Goal: Task Accomplishment & Management: Use online tool/utility

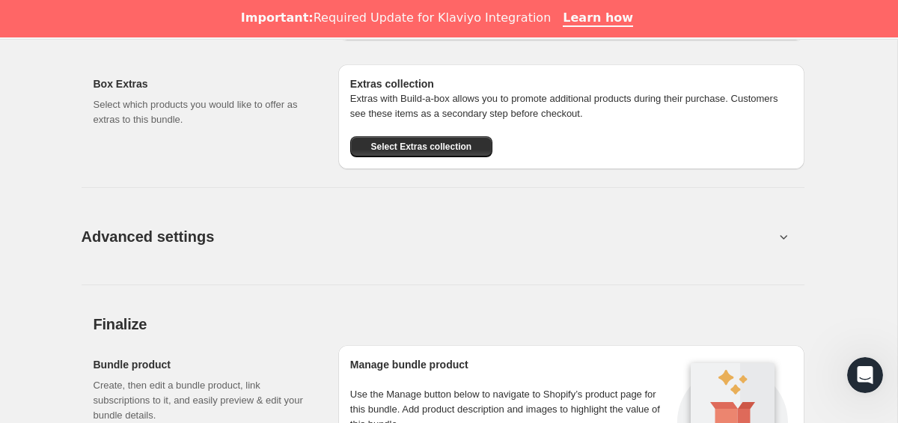
scroll to position [1492, 0]
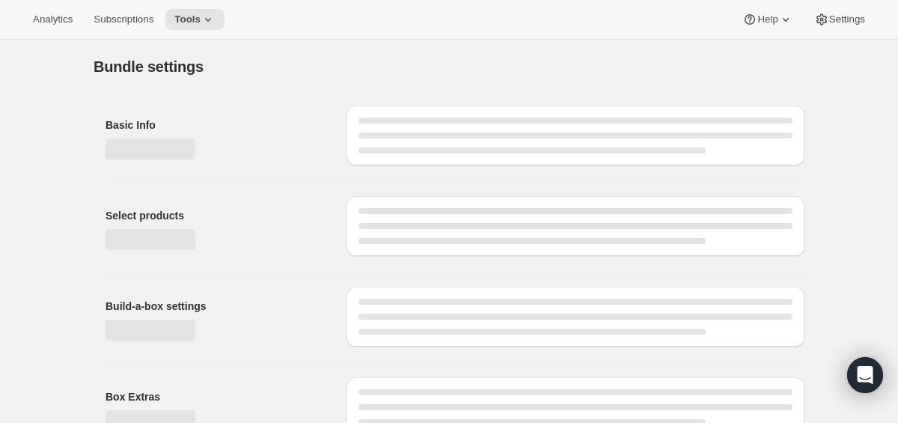
type input "Plan [PERSON_NAME] 2"
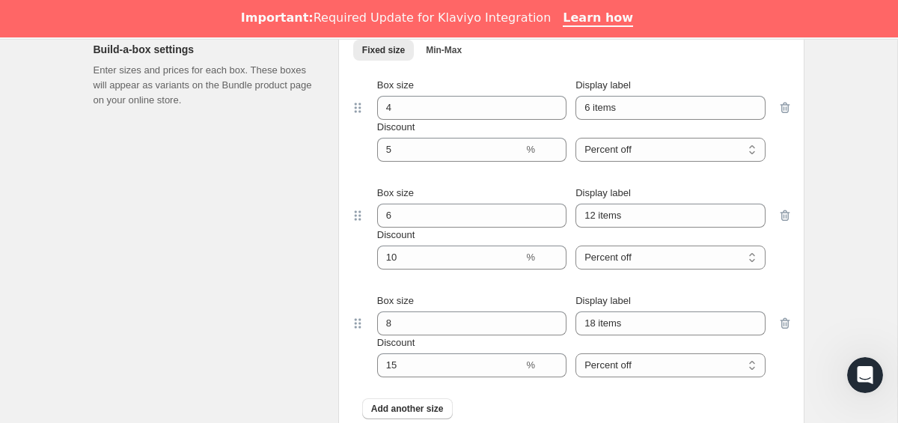
scroll to position [790, 0]
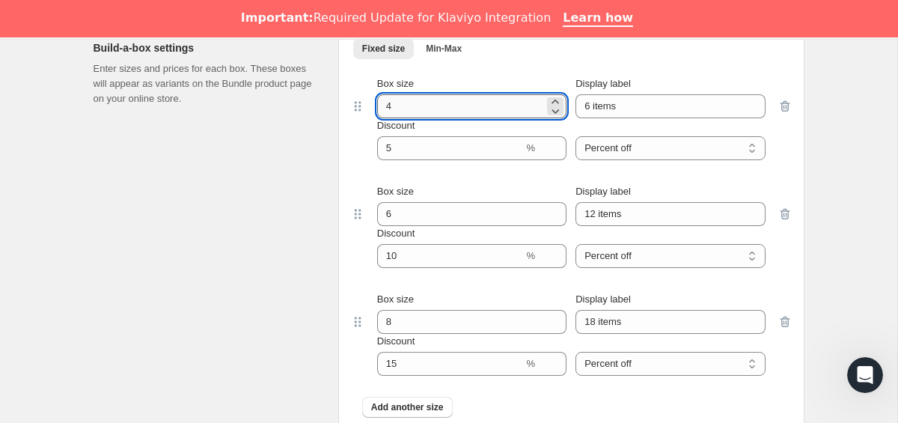
click at [418, 108] on input "4" at bounding box center [460, 106] width 167 height 24
type input "6"
click at [259, 201] on div "Build-a-box settings Enter sizes and prices for each box. These boxes will appe…" at bounding box center [210, 231] width 233 height 407
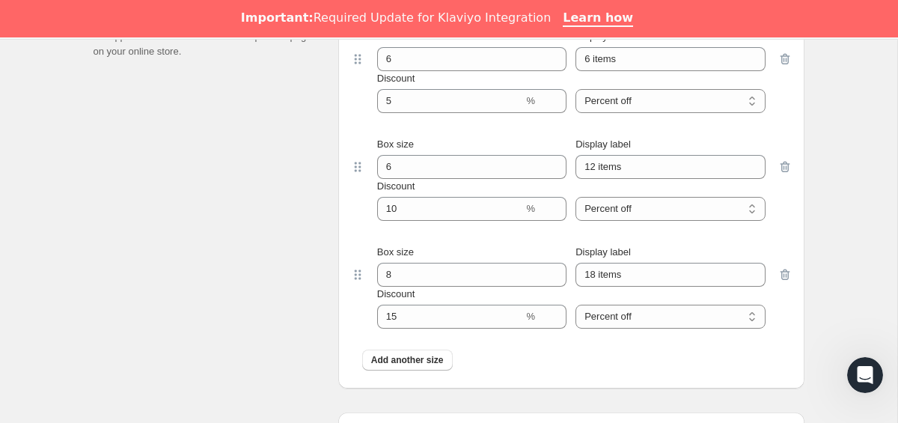
scroll to position [838, 0]
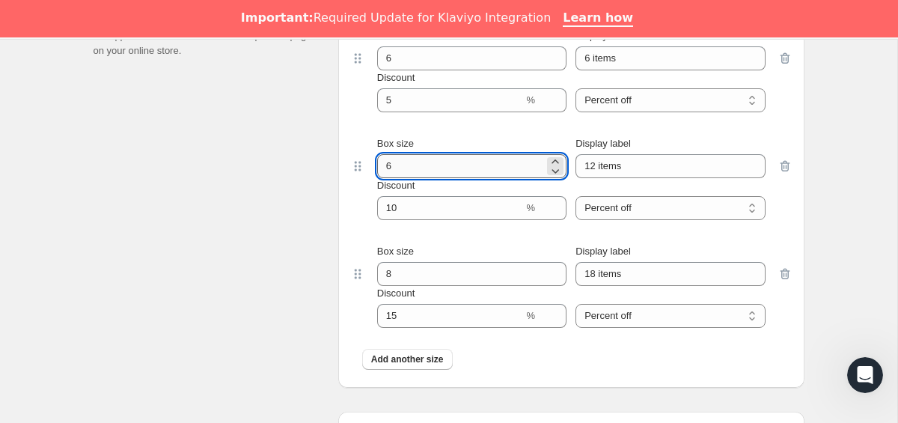
click at [434, 174] on input "6" at bounding box center [460, 166] width 167 height 24
type input "12"
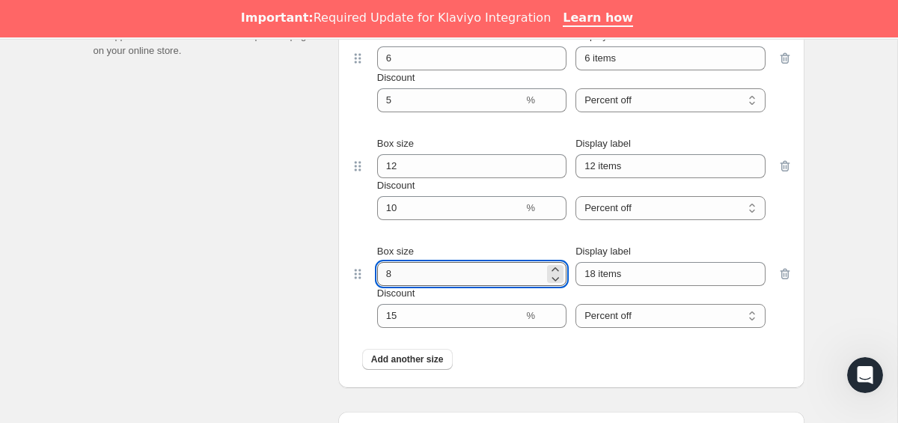
click at [388, 275] on input "8" at bounding box center [460, 274] width 167 height 24
type input "14"
click at [311, 320] on div "Build-a-box settings Enter sizes and prices for each box. These boxes will appe…" at bounding box center [210, 184] width 233 height 407
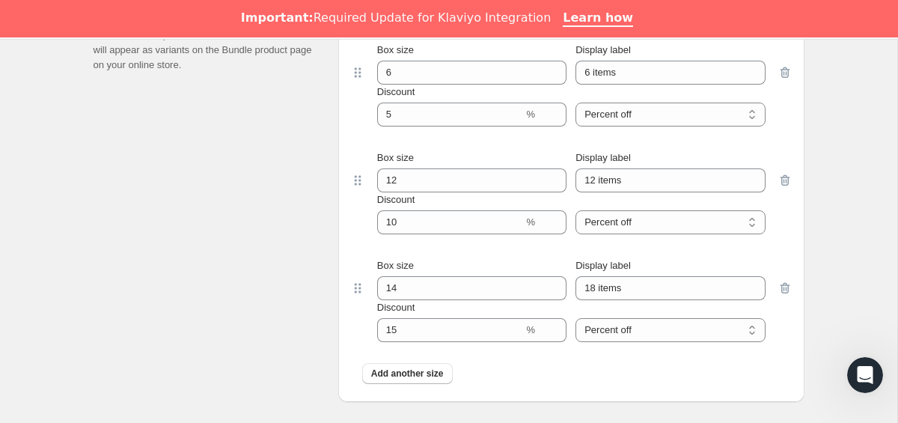
scroll to position [829, 0]
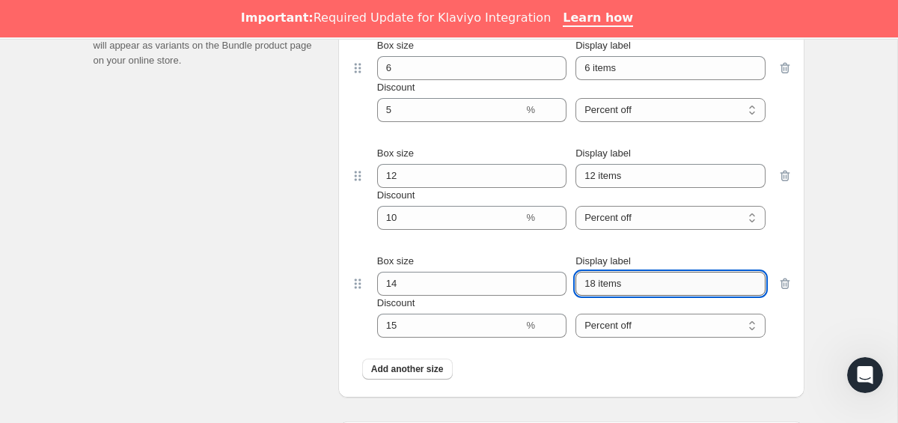
click at [597, 282] on input "18 items" at bounding box center [670, 284] width 189 height 24
type input "14 items"
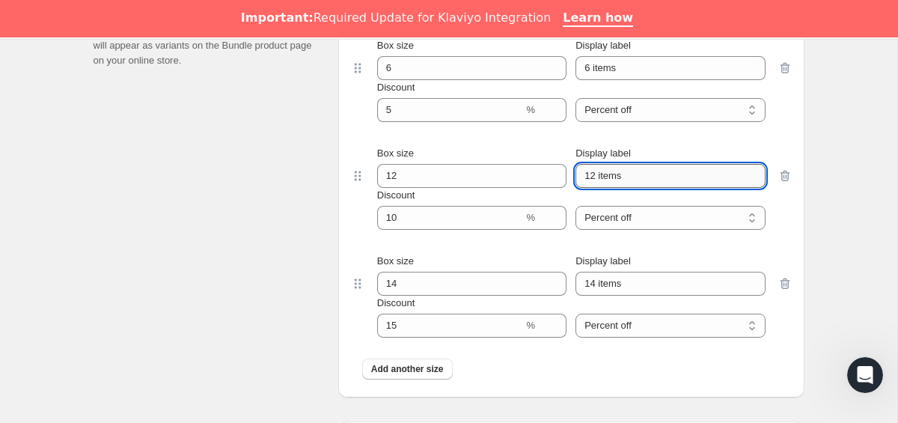
click at [596, 174] on input "12 items" at bounding box center [670, 176] width 189 height 24
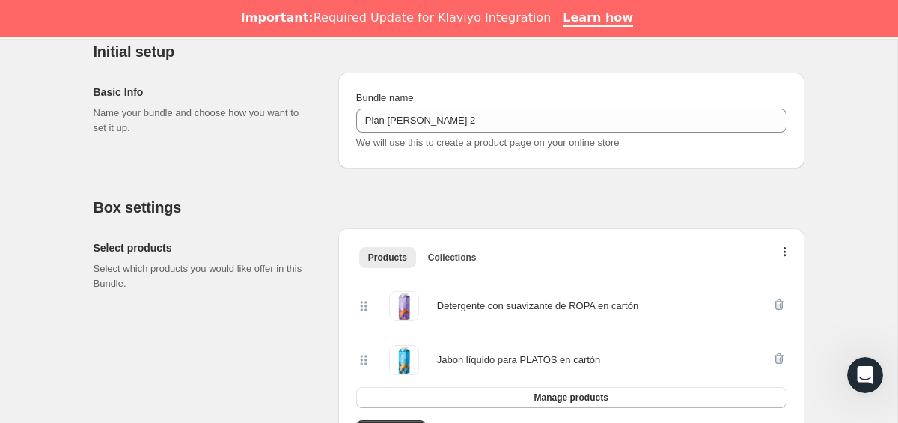
scroll to position [0, 0]
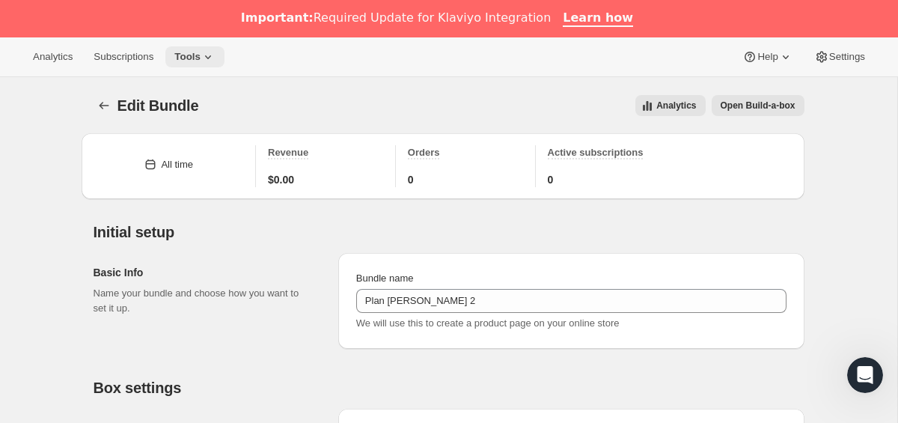
click at [195, 62] on span "Tools" at bounding box center [187, 57] width 26 height 12
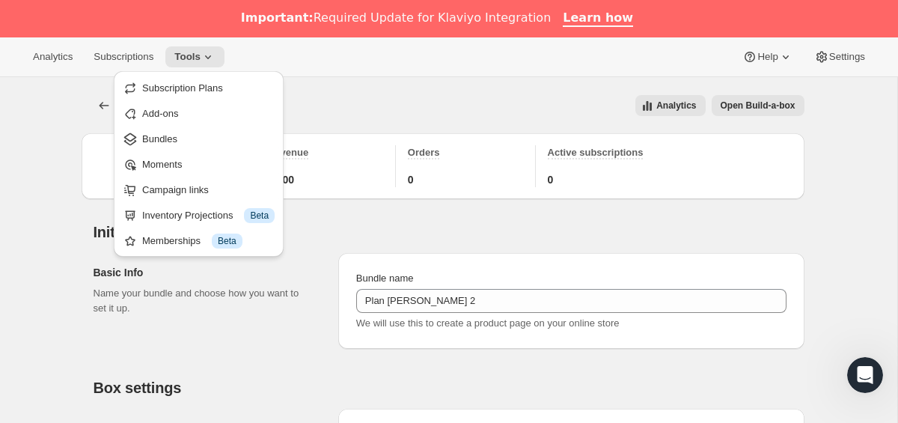
click at [329, 73] on div "Analytics Subscriptions Tools Help Settings" at bounding box center [449, 57] width 898 height 40
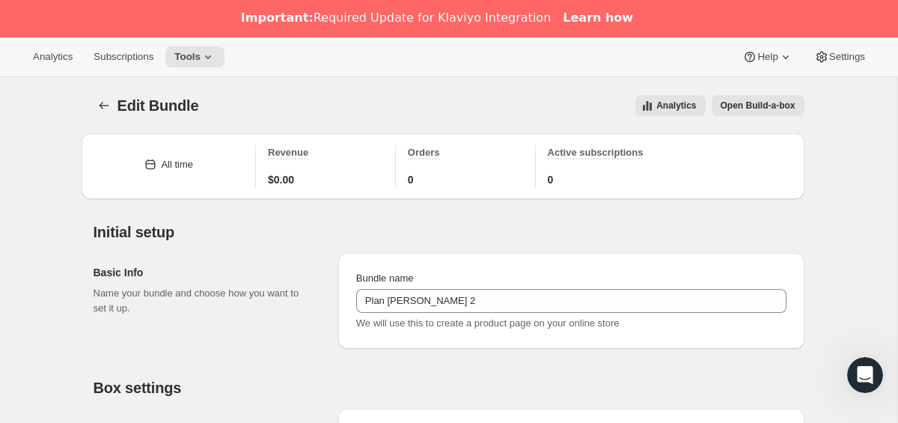
click at [598, 12] on link "Learn how" at bounding box center [598, 18] width 70 height 16
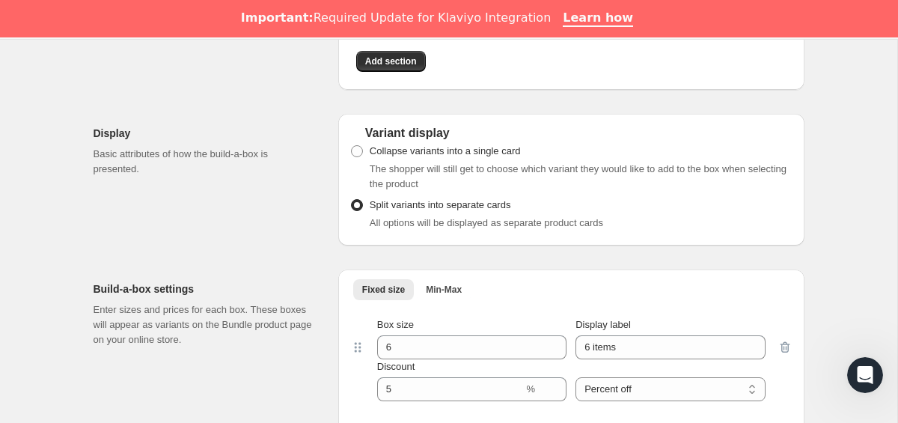
scroll to position [290, 0]
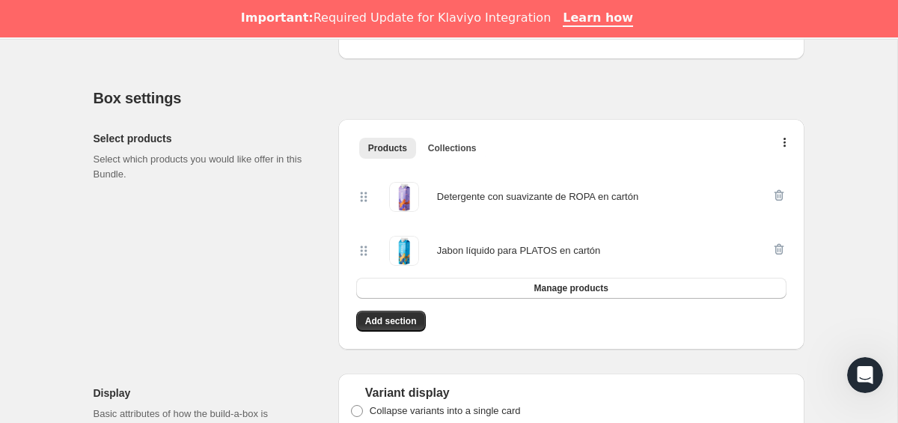
click at [223, 135] on h2 "Select products" at bounding box center [204, 138] width 221 height 15
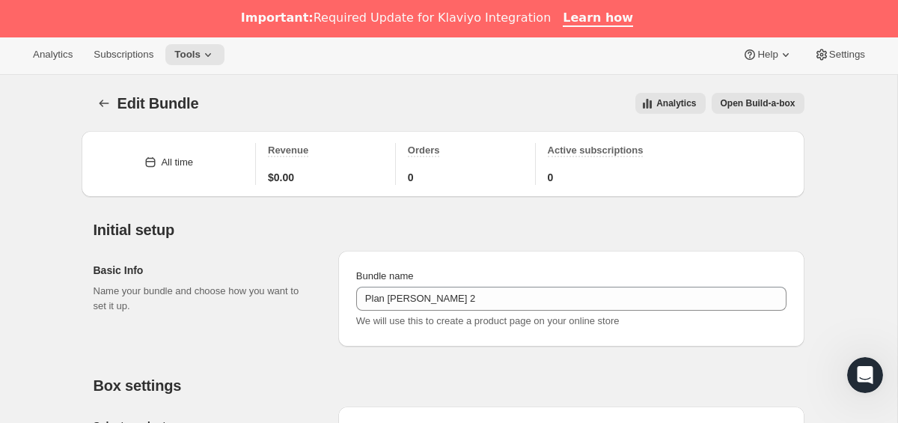
scroll to position [0, 0]
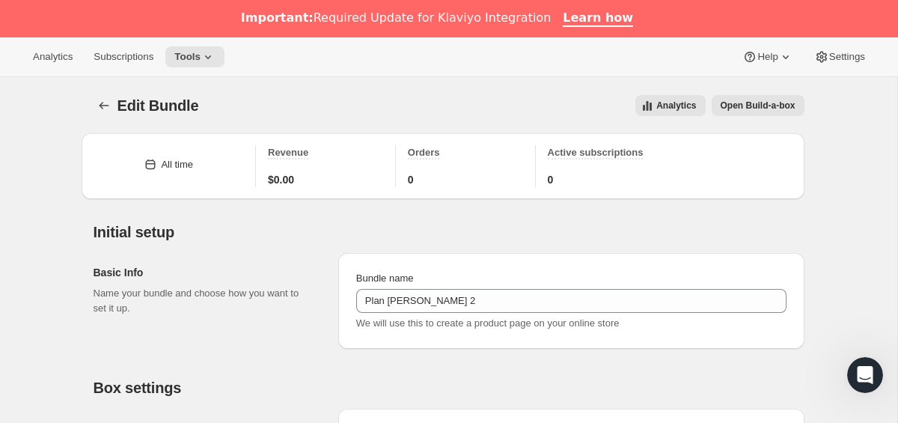
click at [197, 68] on div "Analytics Subscriptions Tools Help Settings" at bounding box center [449, 57] width 898 height 40
click at [211, 52] on icon at bounding box center [208, 56] width 15 height 15
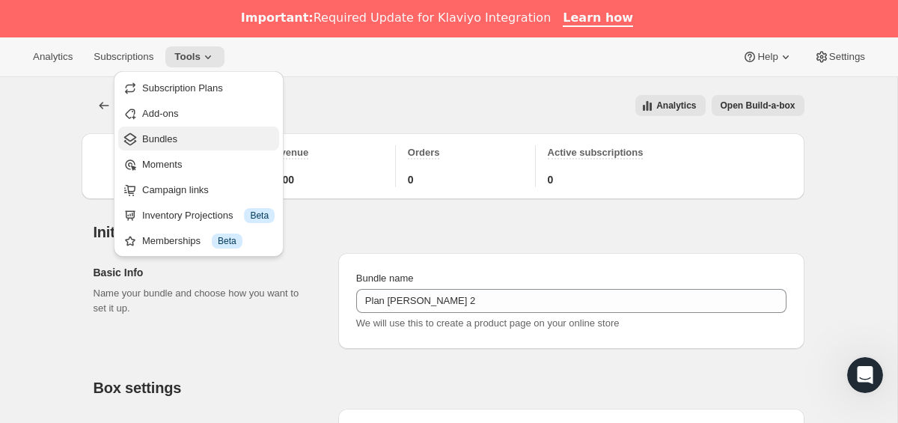
click at [171, 140] on span "Bundles" at bounding box center [159, 138] width 35 height 11
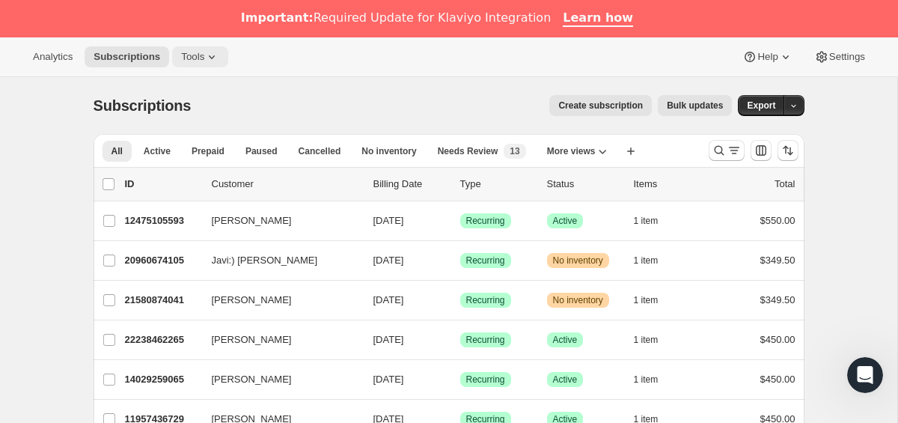
click at [193, 54] on span "Tools" at bounding box center [192, 57] width 23 height 12
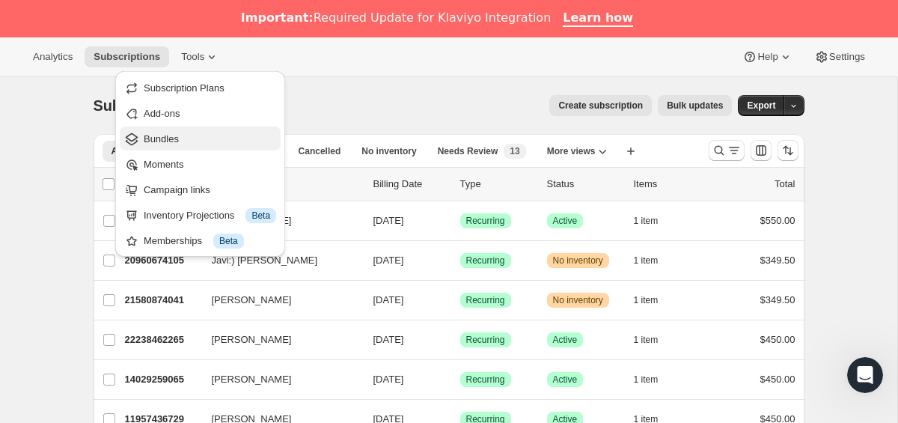
click at [165, 143] on span "Bundles" at bounding box center [161, 138] width 35 height 11
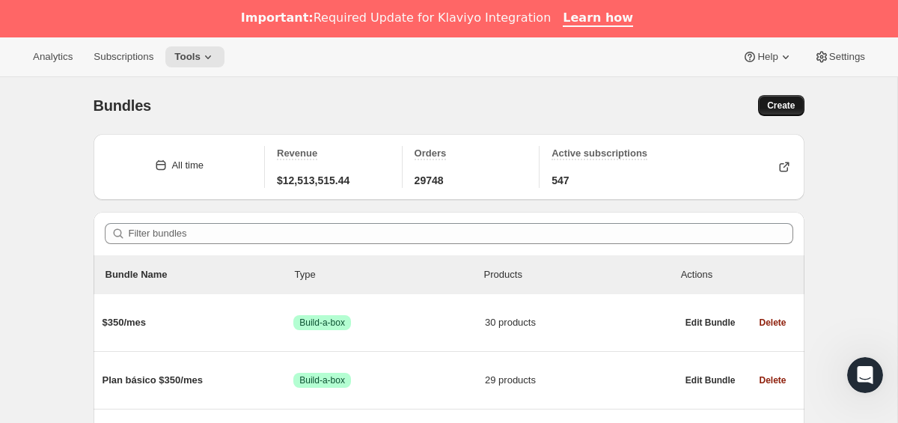
click at [781, 110] on span "Create" at bounding box center [781, 106] width 28 height 12
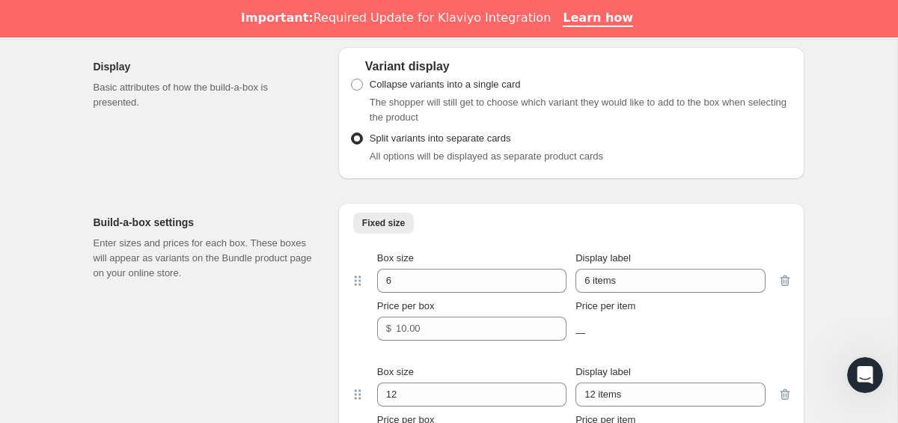
scroll to position [1188, 0]
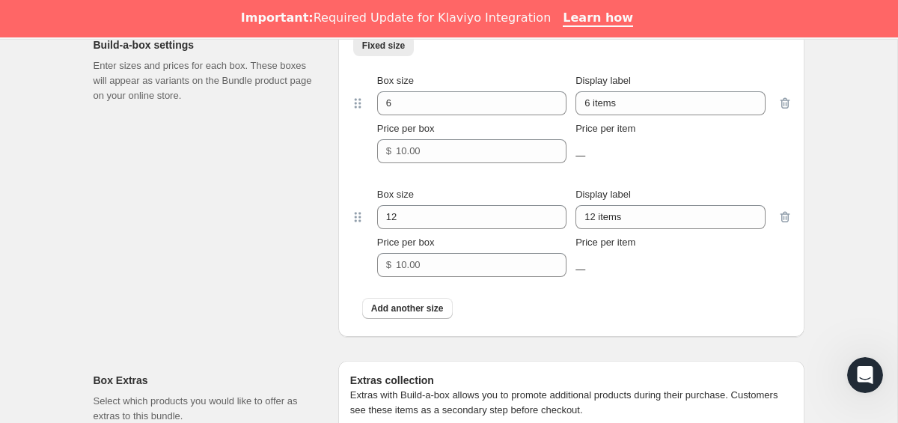
scroll to position [1366, 0]
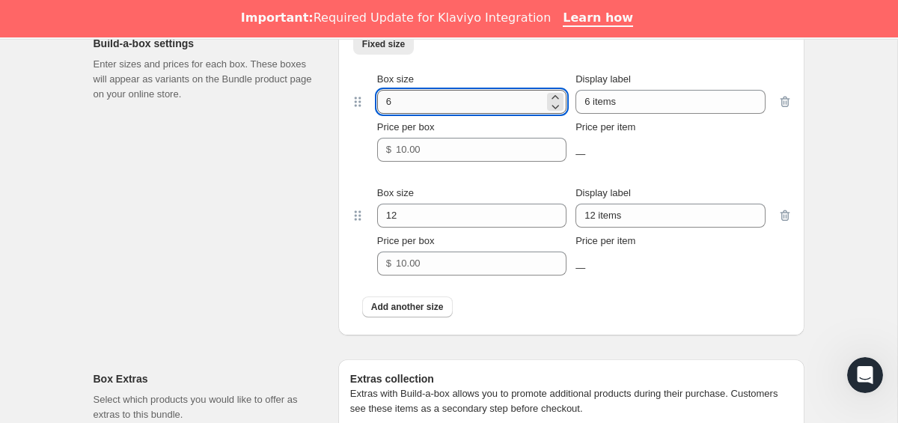
click at [466, 114] on input "6" at bounding box center [460, 102] width 167 height 24
click at [474, 114] on input "6" at bounding box center [460, 102] width 167 height 24
click at [400, 114] on input "6" at bounding box center [460, 102] width 167 height 24
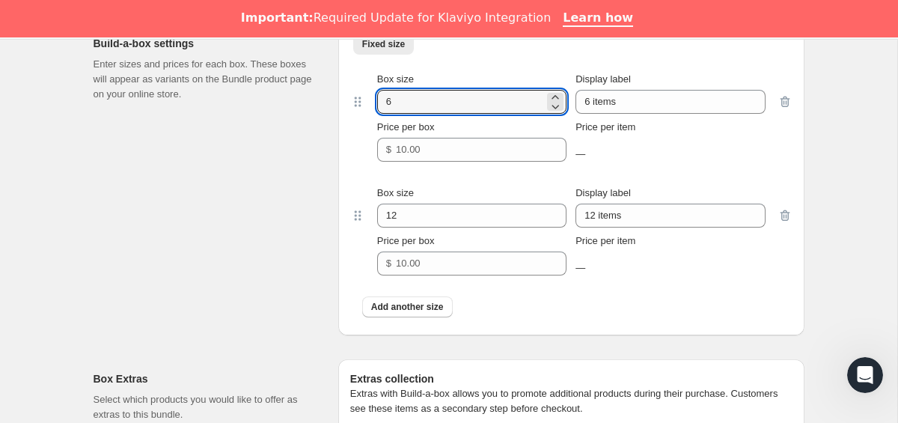
click at [302, 161] on div "Build-a-box settings Enter sizes and prices for each box. These boxes will appe…" at bounding box center [210, 179] width 233 height 311
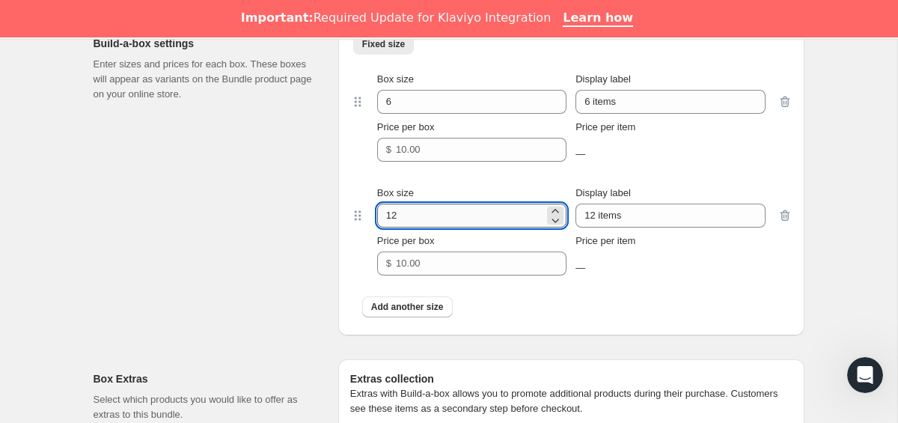
click at [434, 228] on input "12" at bounding box center [460, 216] width 167 height 24
click at [485, 275] on input "Price per box" at bounding box center [470, 263] width 148 height 24
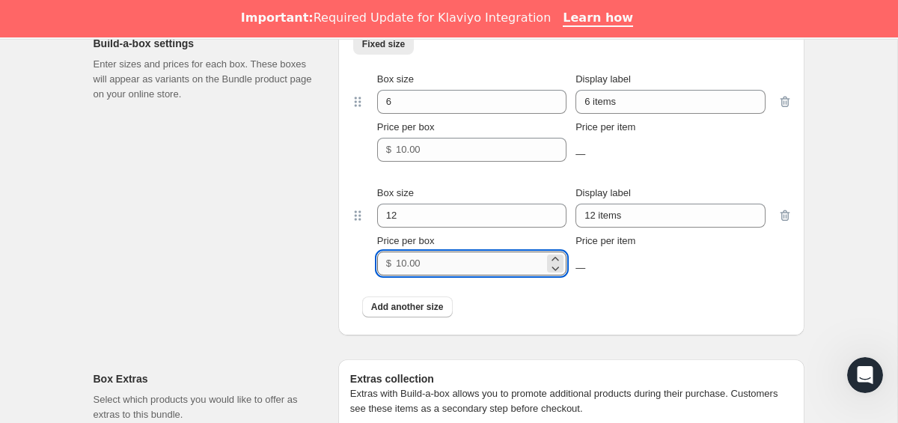
click at [500, 275] on input "Price per box" at bounding box center [470, 263] width 148 height 24
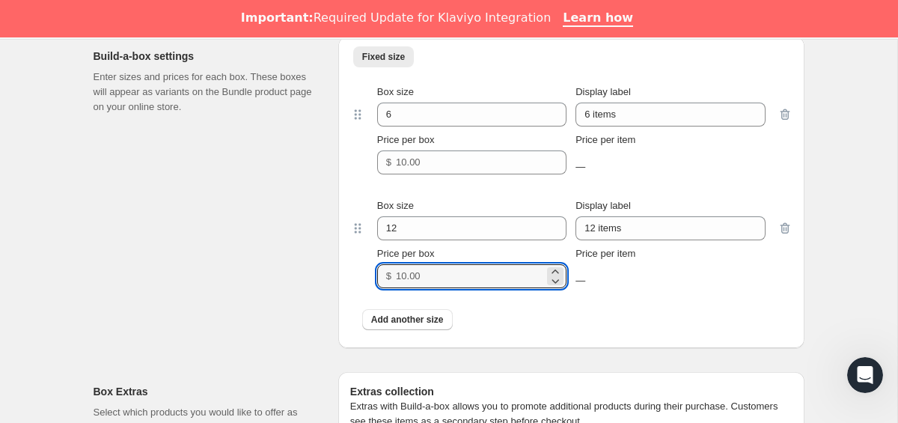
scroll to position [1350, 0]
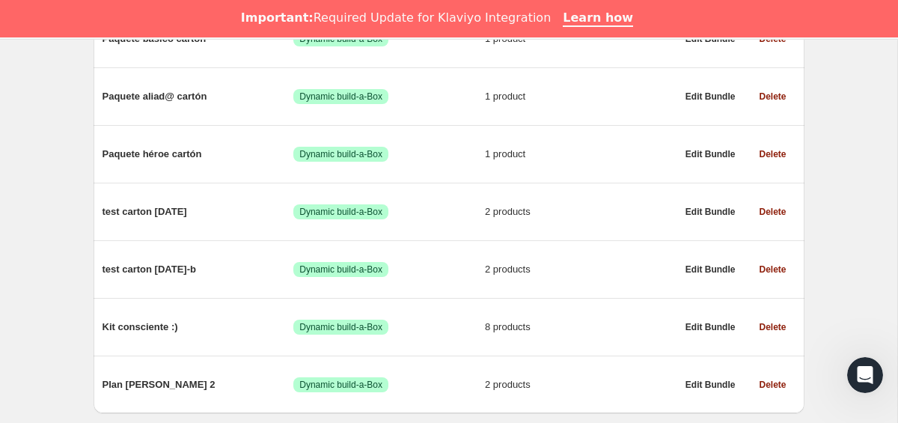
scroll to position [1261, 0]
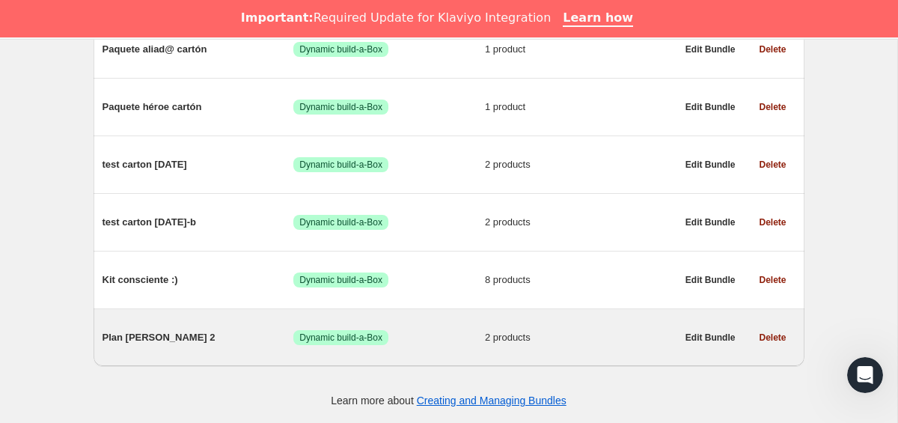
click at [136, 326] on div "Plan Granito 2 Success Dynamic build-a-Box 2 products" at bounding box center [390, 337] width 574 height 39
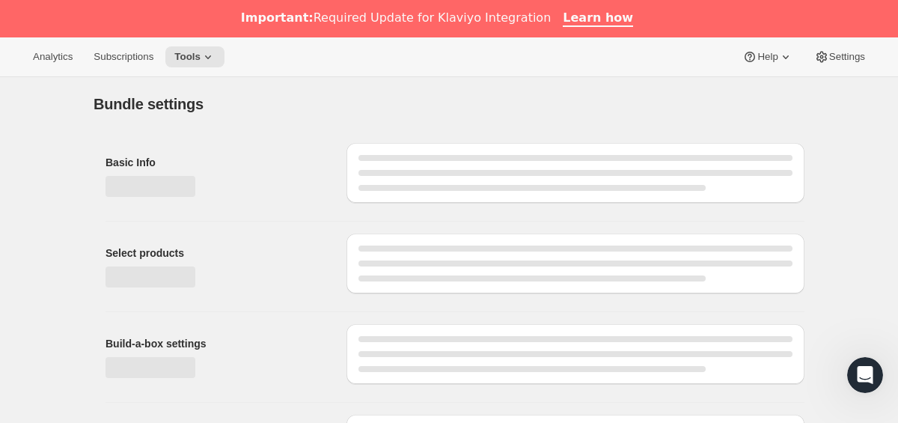
type input "Plan [PERSON_NAME] 2"
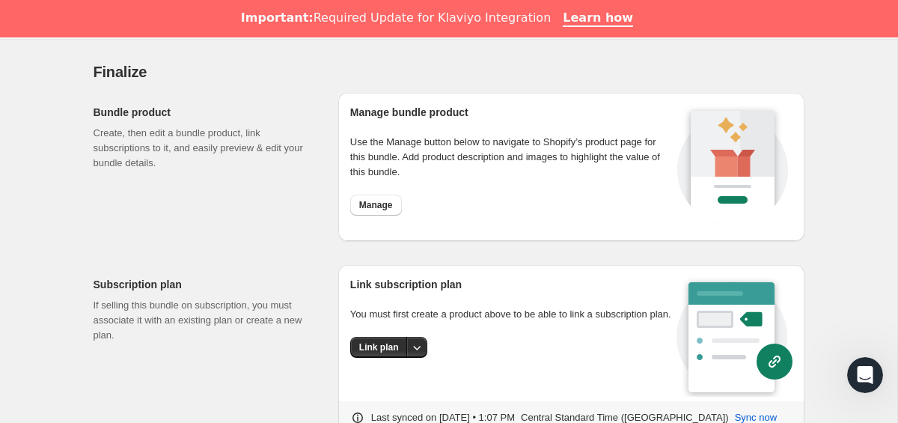
scroll to position [1434, 0]
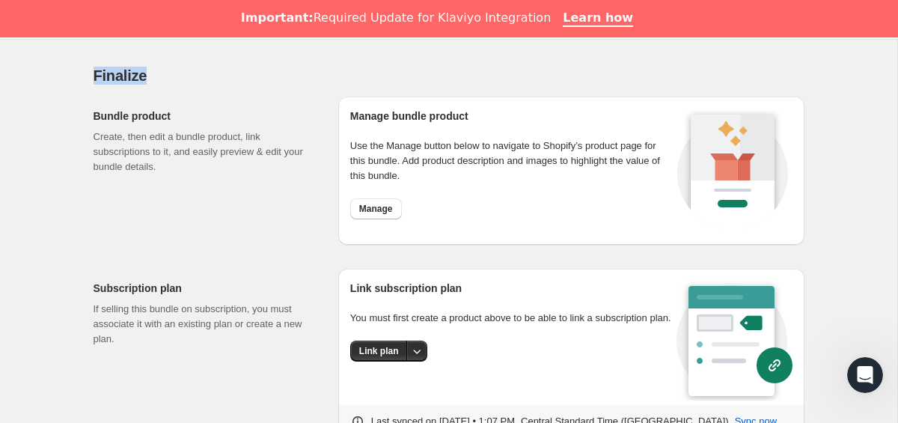
drag, startPoint x: 85, startPoint y: 72, endPoint x: 168, endPoint y: 75, distance: 83.9
click at [168, 75] on h2 "Finalize" at bounding box center [449, 76] width 711 height 18
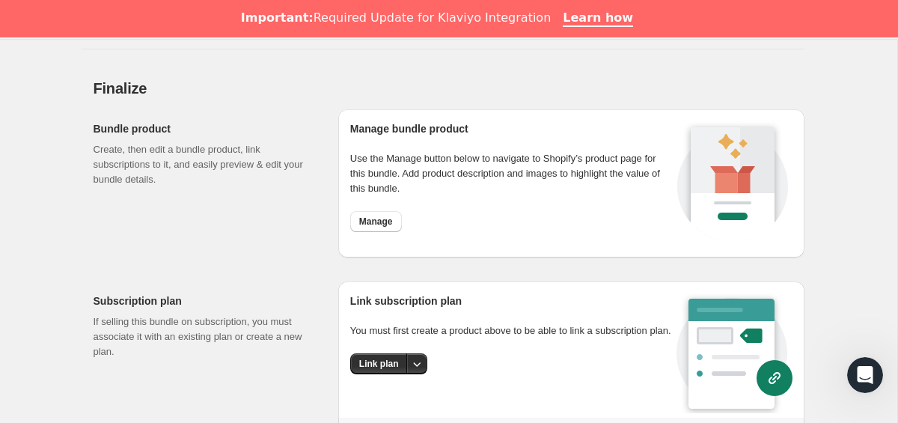
scroll to position [1419, 0]
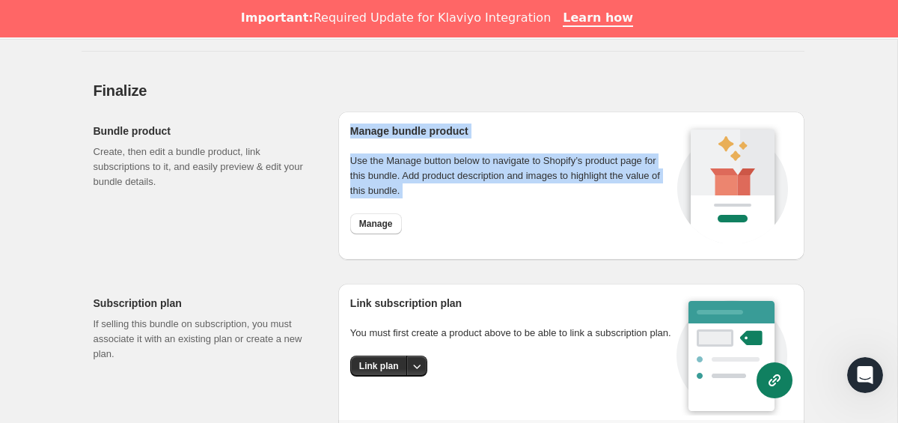
drag, startPoint x: 350, startPoint y: 130, endPoint x: 411, endPoint y: 219, distance: 107.6
click at [411, 219] on div "Manage bundle product Use the Manage button below to navigate to Shopify’s prod…" at bounding box center [511, 185] width 323 height 124
click at [411, 219] on div "Manage" at bounding box center [511, 223] width 323 height 21
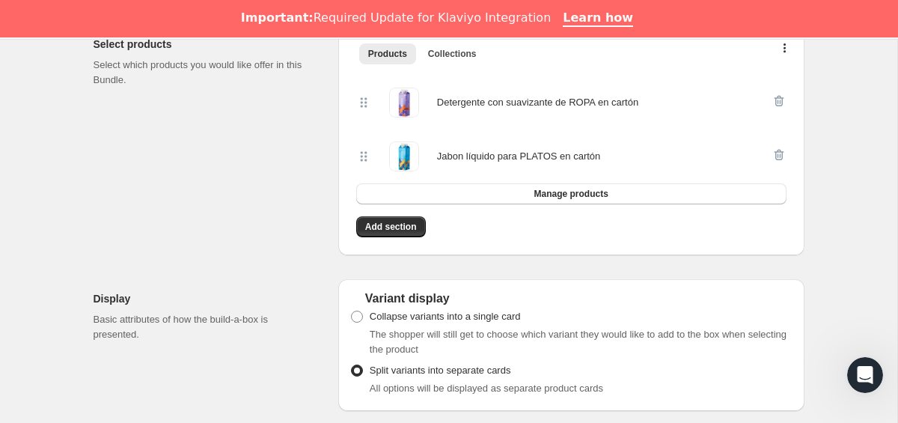
scroll to position [0, 0]
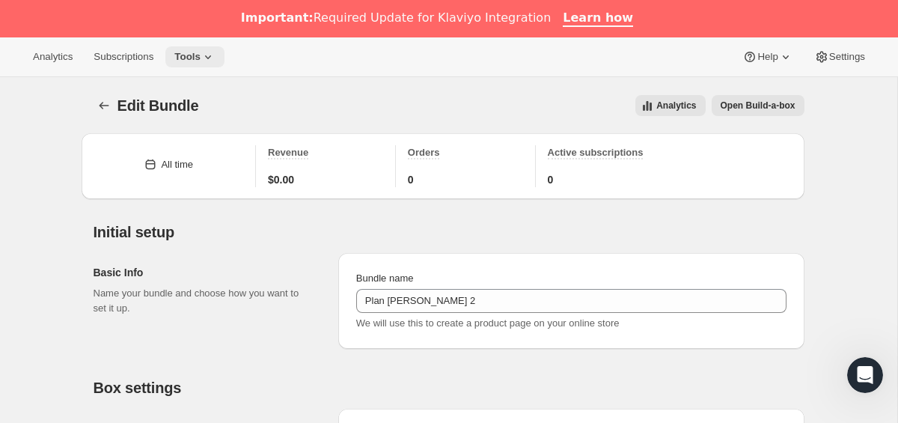
click at [195, 56] on span "Tools" at bounding box center [187, 57] width 26 height 12
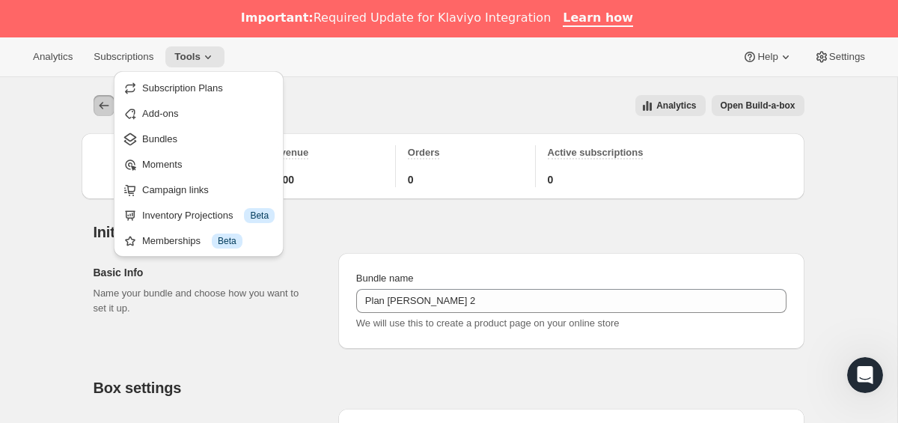
click at [100, 106] on icon "Bundles" at bounding box center [104, 105] width 10 height 7
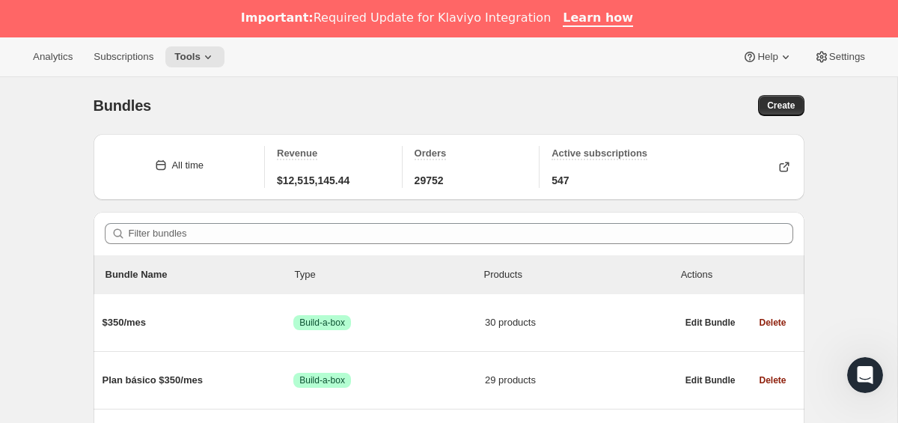
click at [772, 67] on div "Analytics Subscriptions Tools Help Settings" at bounding box center [449, 57] width 898 height 40
click at [771, 95] on button "Create" at bounding box center [781, 105] width 46 height 21
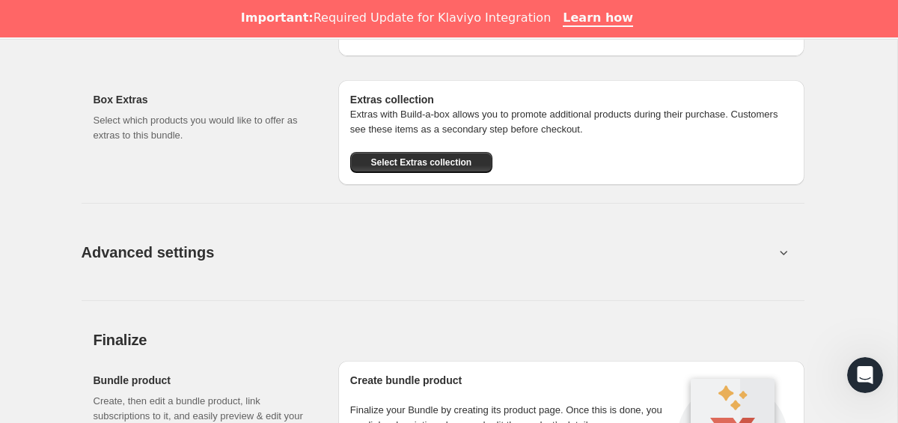
scroll to position [1925, 0]
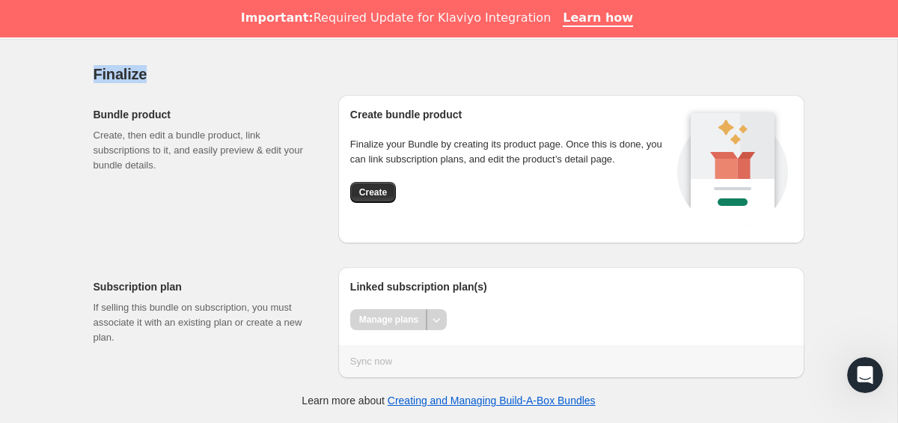
click at [288, 209] on div "Bundle product Create, then edit a bundle product, link subscriptions to it, an…" at bounding box center [210, 169] width 233 height 148
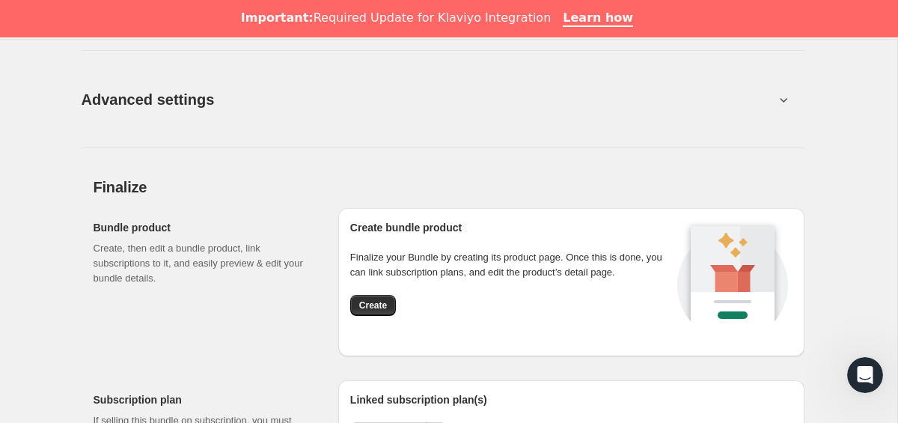
scroll to position [1842, 0]
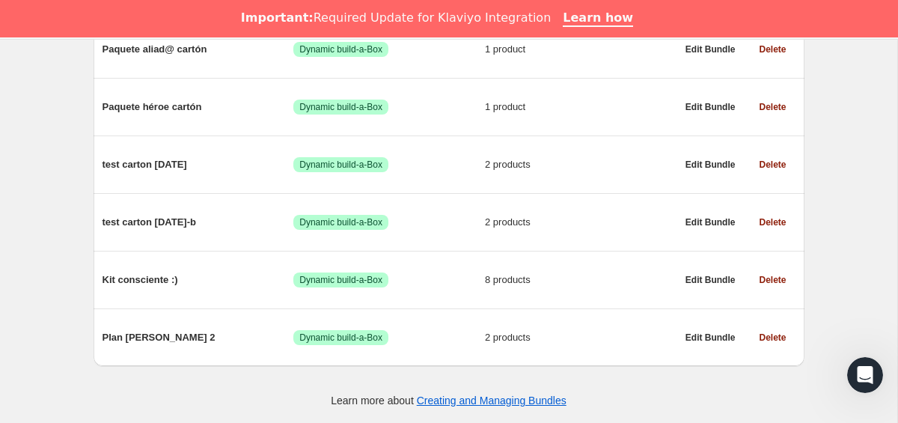
scroll to position [1261, 0]
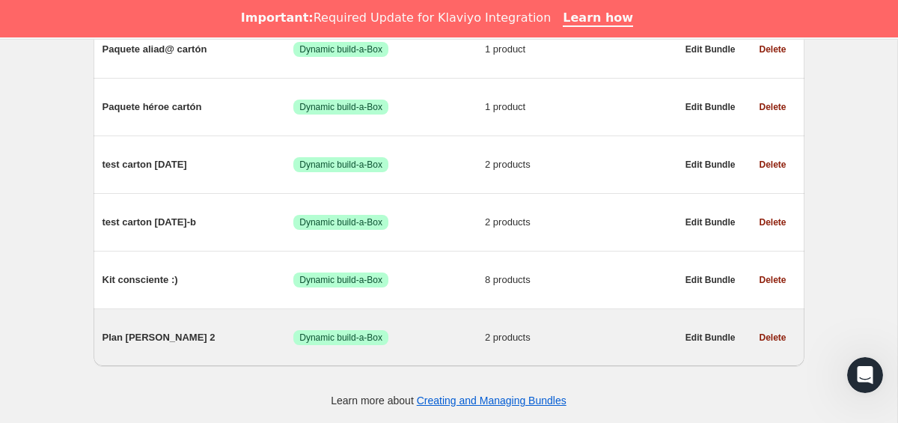
click at [137, 339] on span "Plan [PERSON_NAME] 2" at bounding box center [199, 337] width 192 height 15
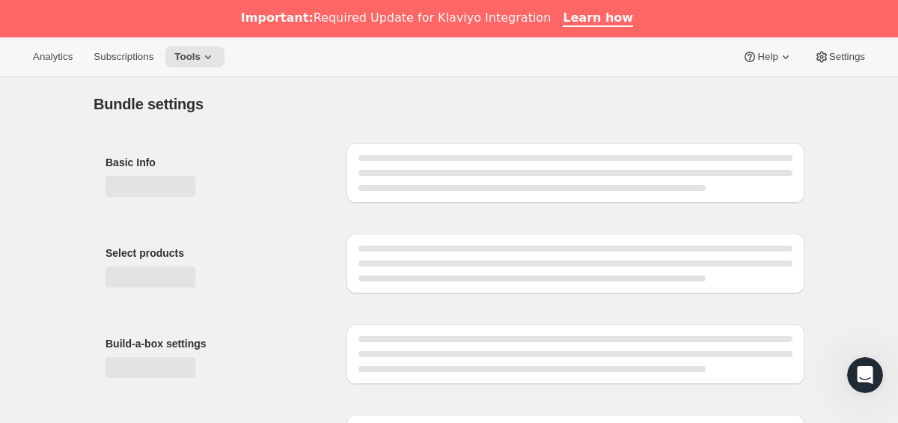
type input "Plan [PERSON_NAME] 2"
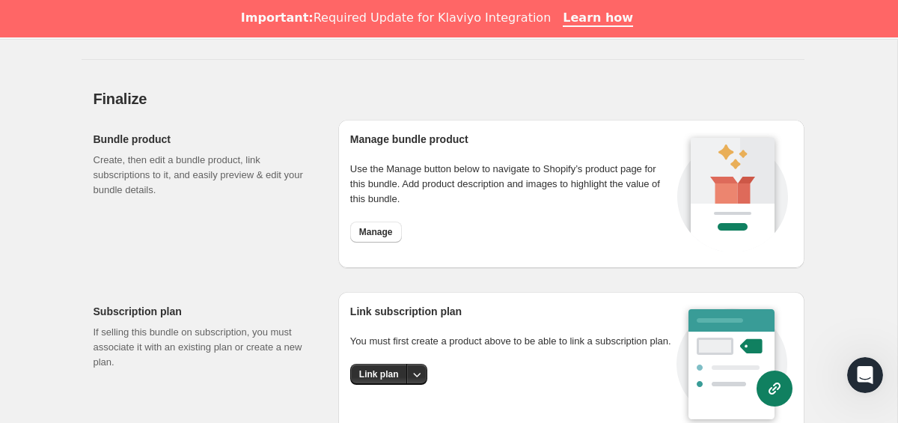
scroll to position [1421, 0]
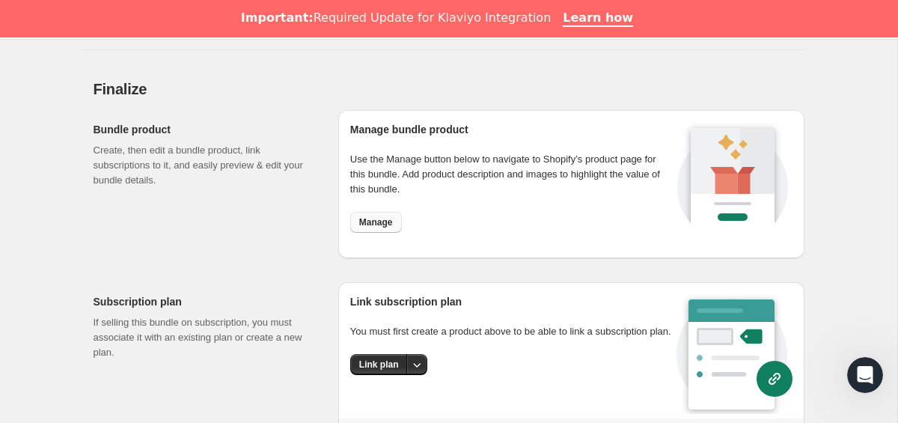
click at [359, 226] on span "Manage" at bounding box center [376, 222] width 34 height 12
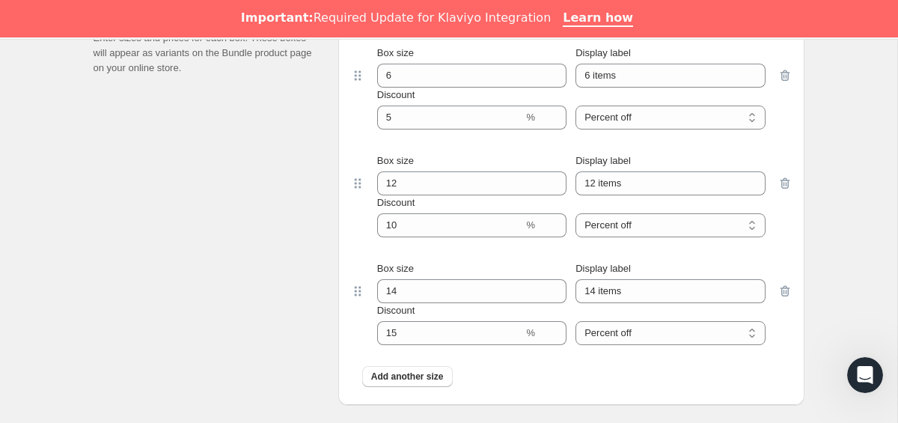
scroll to position [822, 0]
click at [787, 180] on icon "button" at bounding box center [785, 182] width 10 height 11
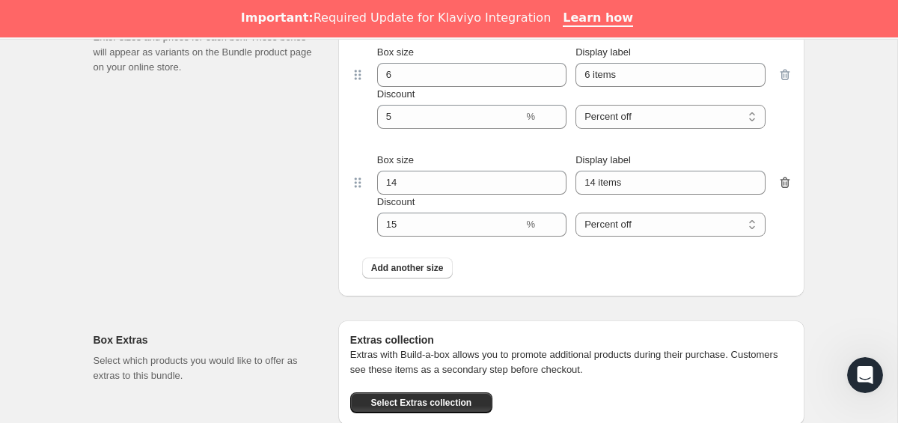
click at [786, 184] on icon "button" at bounding box center [785, 183] width 1 height 4
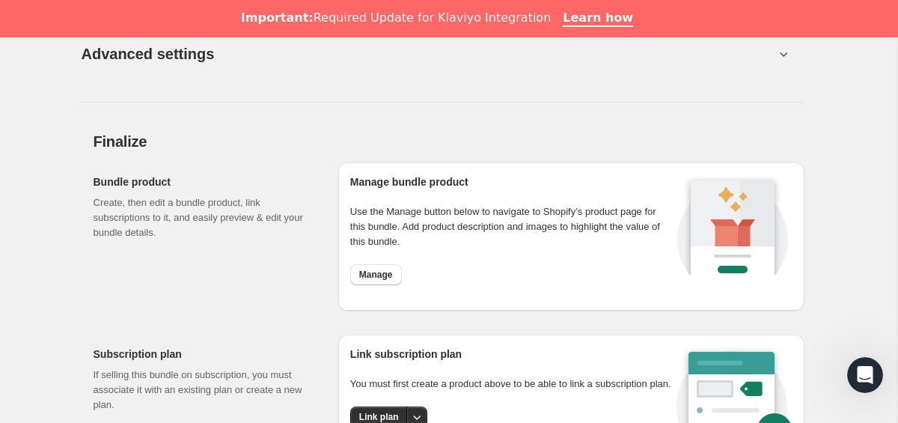
scroll to position [1277, 0]
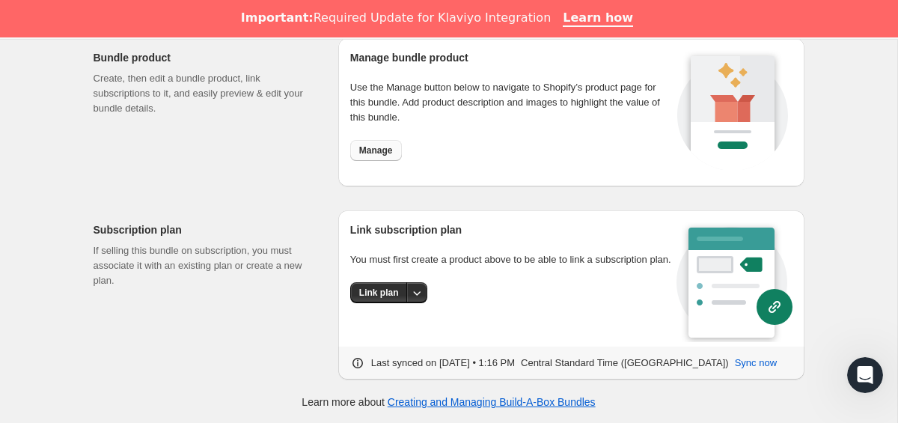
click at [385, 154] on span "Manage" at bounding box center [376, 150] width 34 height 12
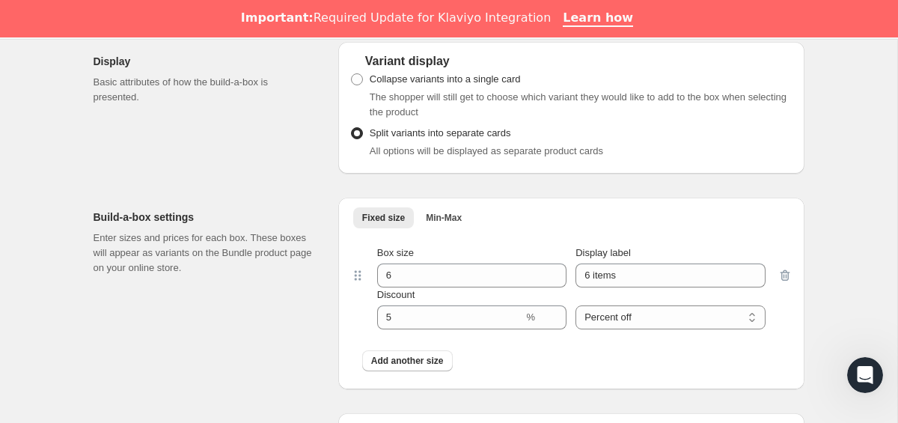
scroll to position [738, 0]
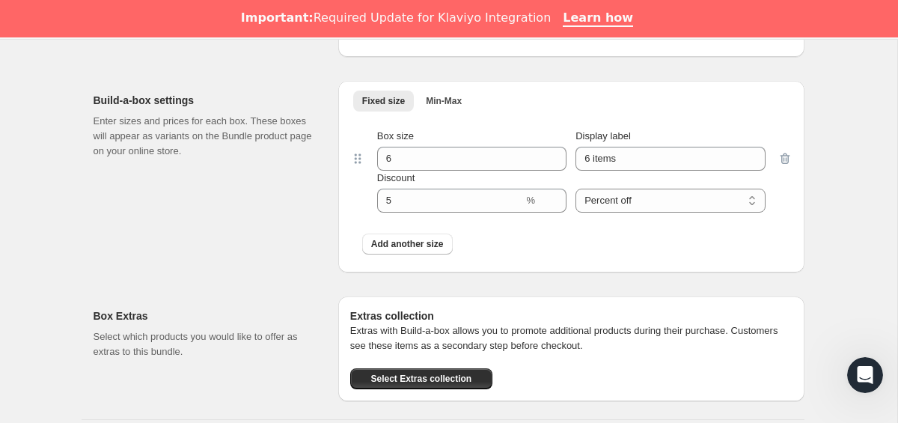
click at [785, 162] on div at bounding box center [785, 171] width 15 height 84
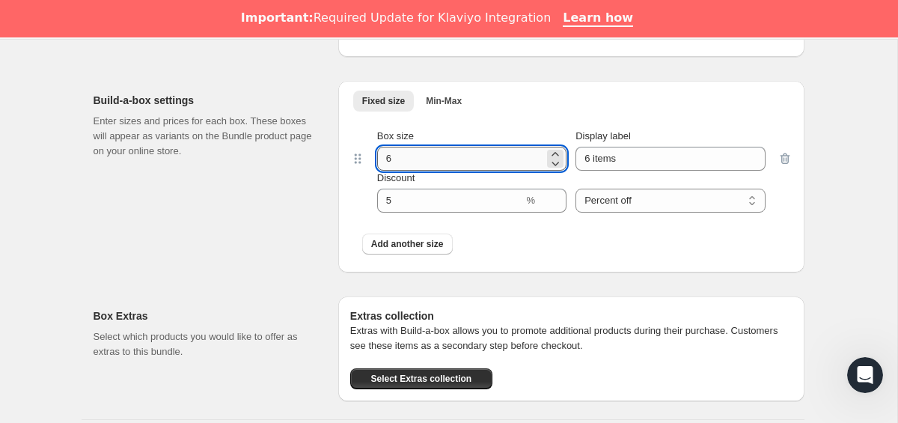
click at [425, 164] on input "6" at bounding box center [460, 159] width 167 height 24
click at [260, 197] on div "Build-a-box settings Enter sizes and prices for each box. These boxes will appe…" at bounding box center [210, 177] width 233 height 192
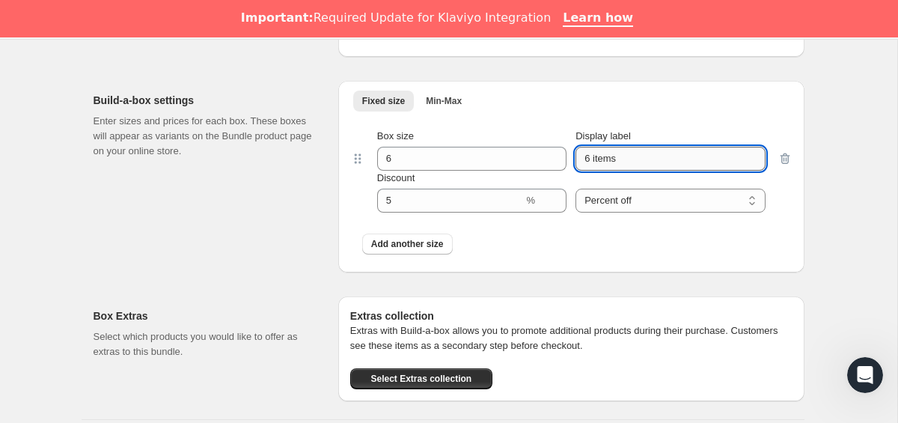
click at [615, 150] on input "6 items" at bounding box center [670, 159] width 189 height 24
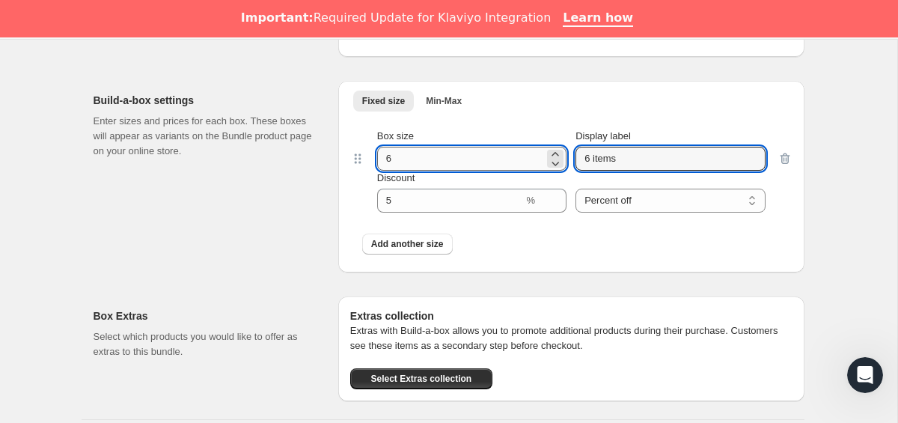
click at [480, 161] on input "6" at bounding box center [460, 159] width 167 height 24
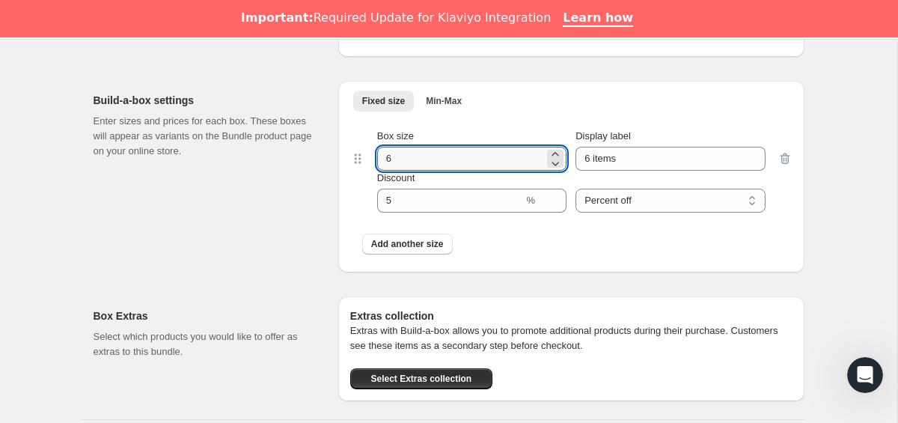
click at [480, 161] on input "6" at bounding box center [460, 159] width 167 height 24
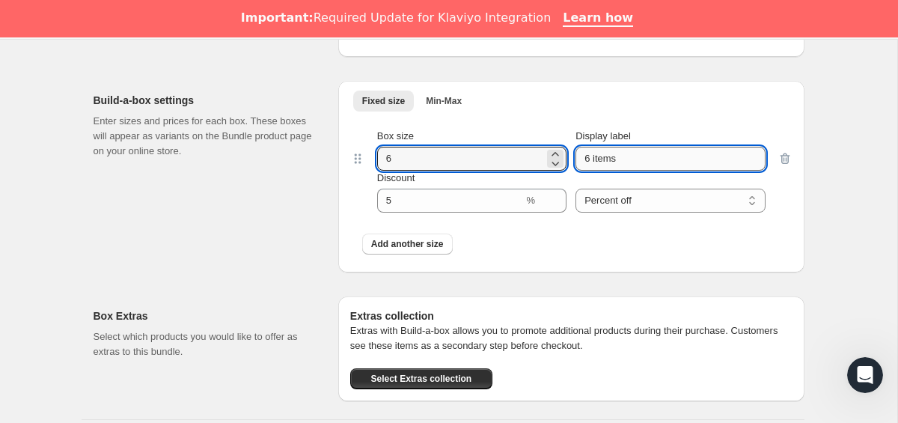
click at [611, 155] on input "6 items" at bounding box center [670, 159] width 189 height 24
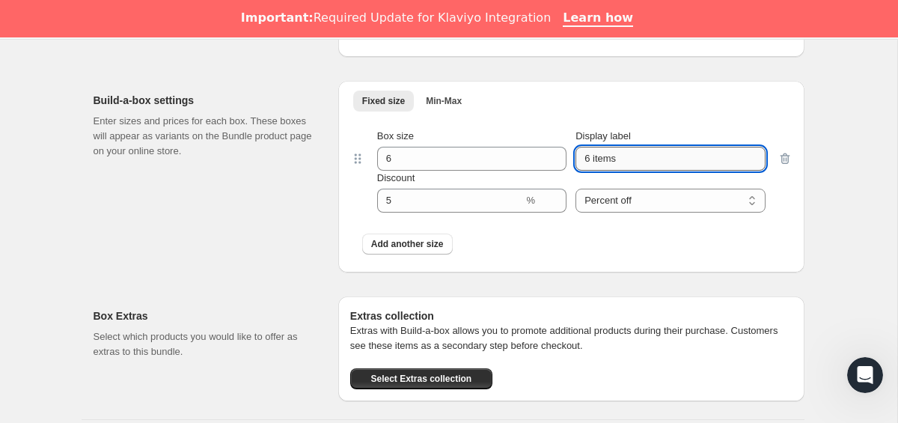
click at [611, 155] on input "6 items" at bounding box center [670, 159] width 189 height 24
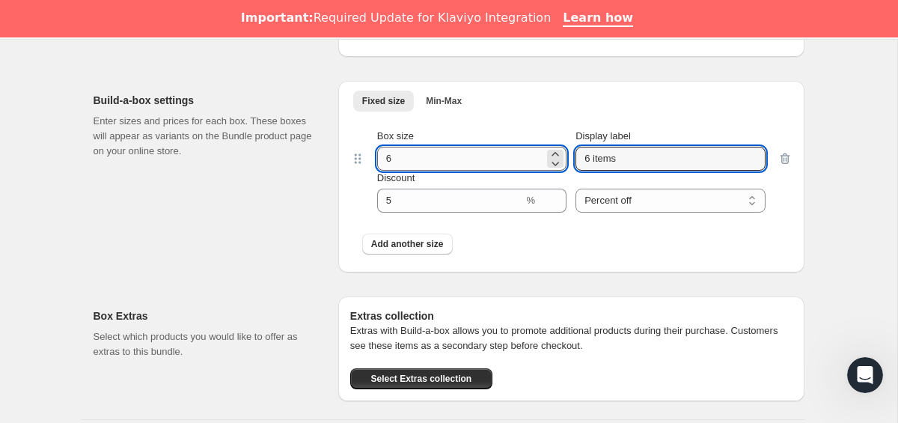
click at [477, 165] on input "6" at bounding box center [460, 159] width 167 height 24
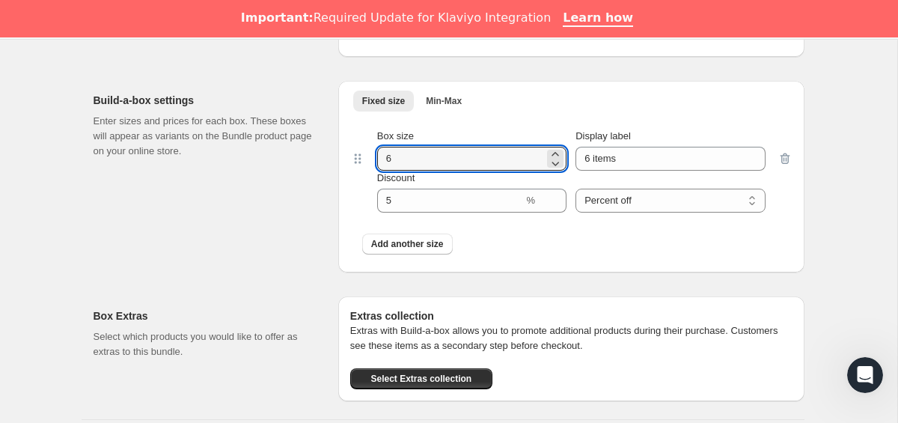
click at [324, 169] on div "Build-a-box settings Enter sizes and prices for each box. These boxes will appe…" at bounding box center [210, 177] width 233 height 192
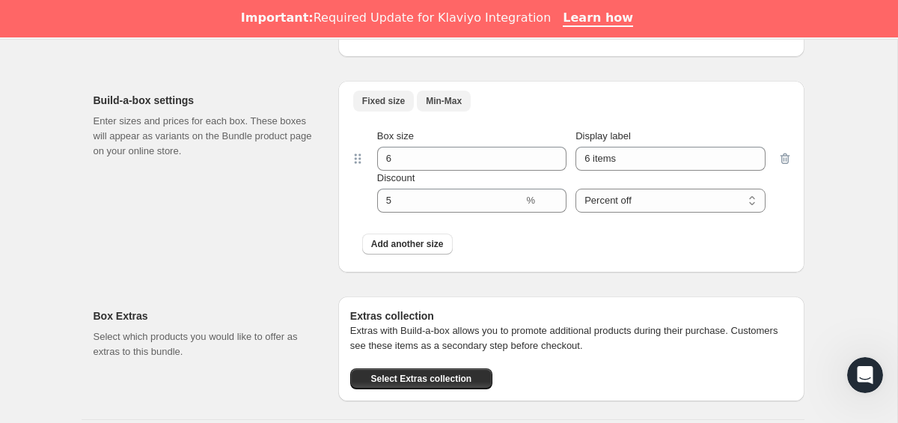
click at [456, 102] on span "Min-Max" at bounding box center [444, 101] width 36 height 12
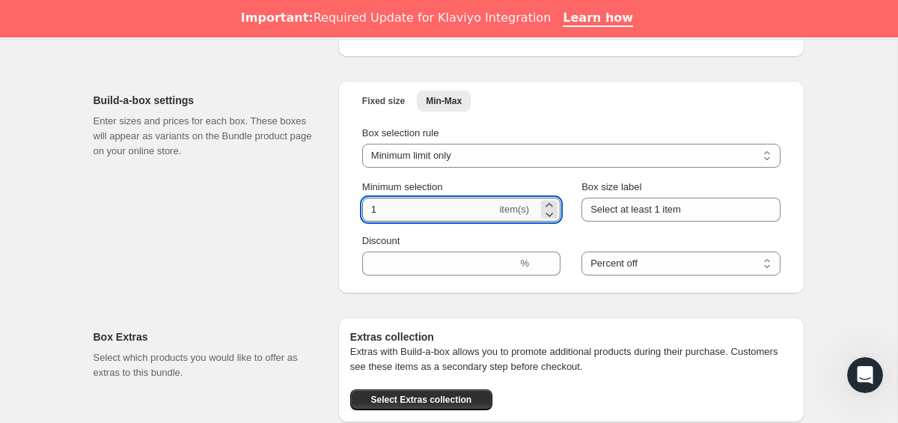
click at [464, 207] on input "1" at bounding box center [429, 210] width 135 height 24
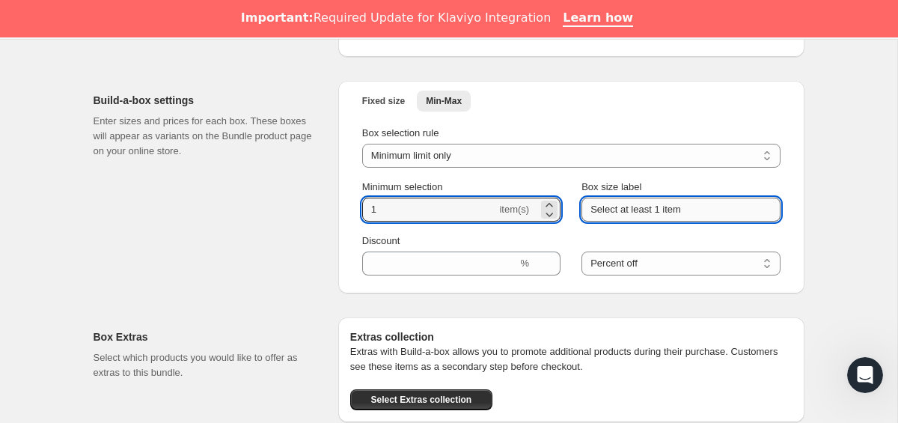
click at [661, 216] on input "Select at least 1 item" at bounding box center [681, 210] width 198 height 24
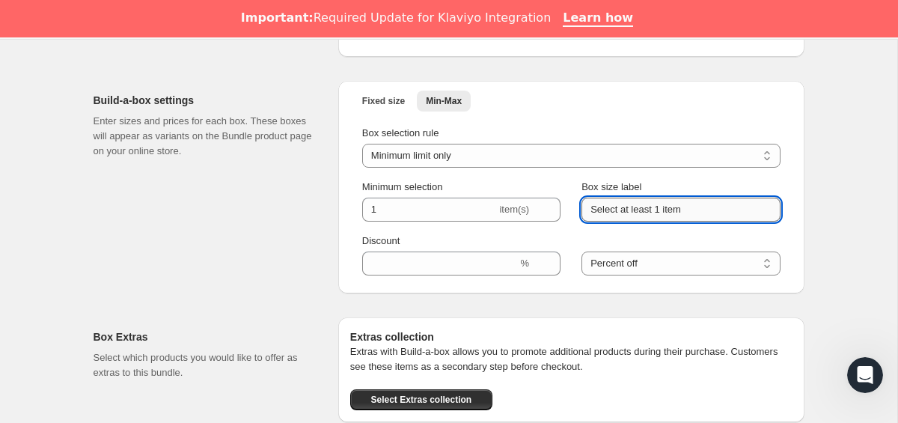
click at [616, 217] on input "Select at least 1 item" at bounding box center [681, 210] width 198 height 24
click at [506, 261] on input "Discount" at bounding box center [440, 263] width 156 height 24
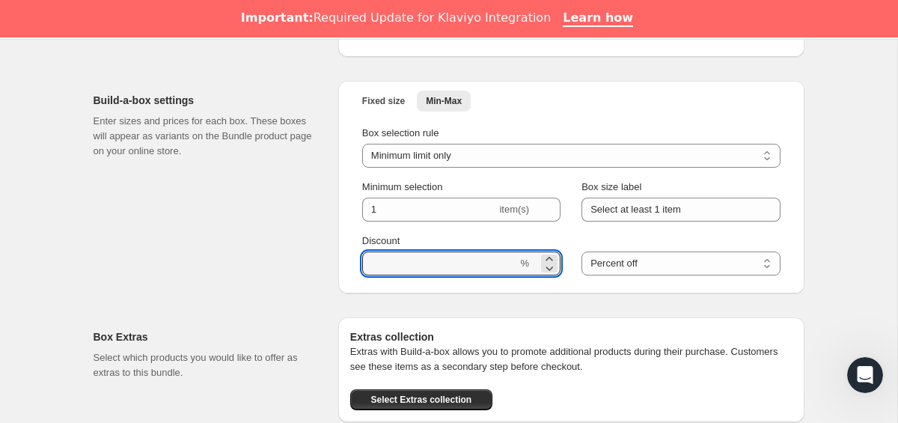
click at [325, 266] on div "Build-a-box settings Enter sizes and prices for each box. These boxes will appe…" at bounding box center [210, 187] width 233 height 213
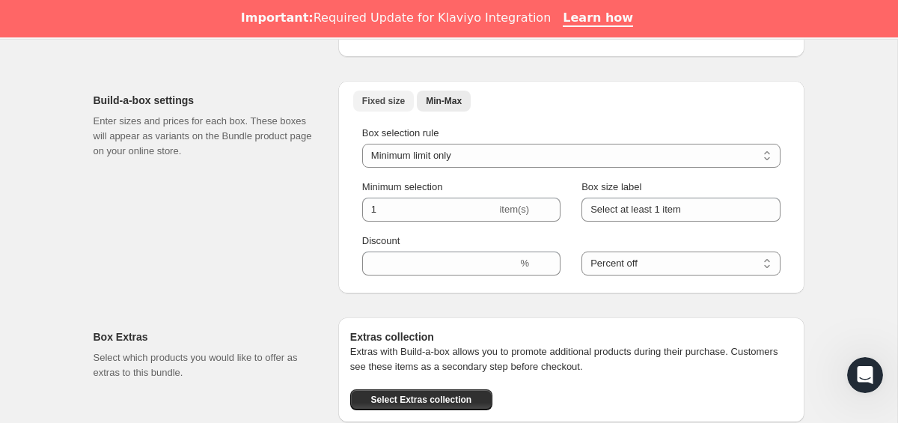
click at [381, 99] on span "Fixed size" at bounding box center [383, 101] width 43 height 12
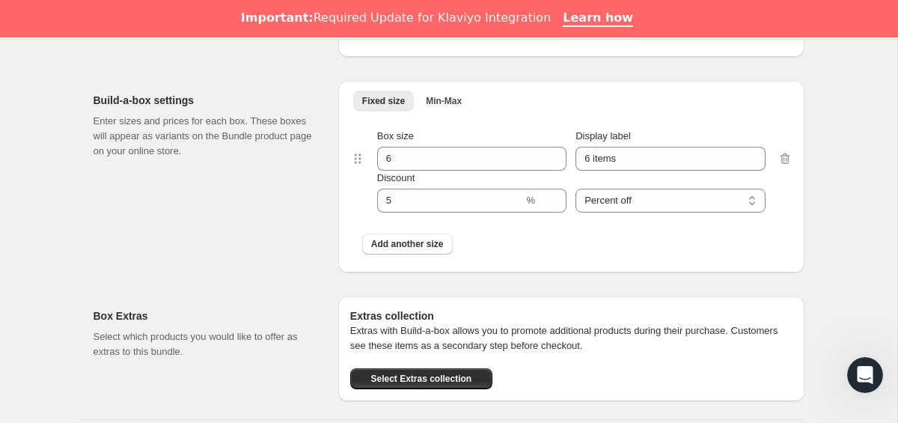
click at [476, 99] on ul "Fixed size Min-Max More views" at bounding box center [571, 100] width 442 height 21
click at [455, 99] on span "Min-Max" at bounding box center [444, 101] width 36 height 12
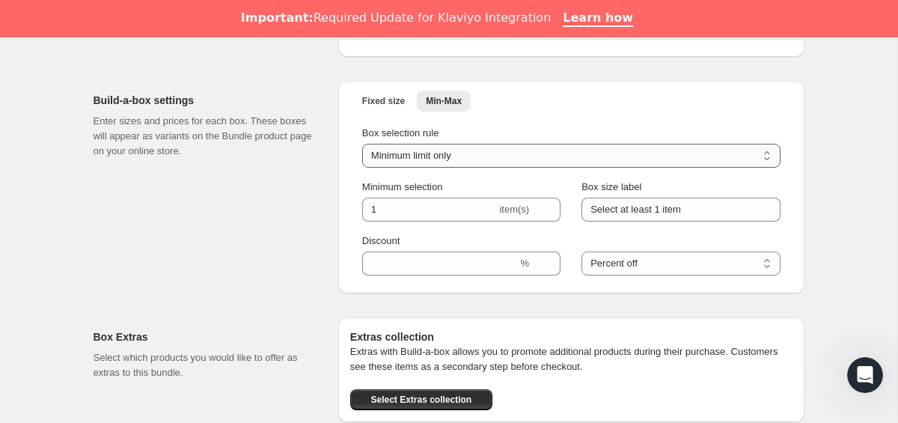
click at [494, 156] on select "Minimum limit only Maximum limit only Minimum and Maximum limits" at bounding box center [571, 156] width 418 height 24
select select "minMax"
click at [362, 144] on select "Minimum limit only Maximum limit only Minimum and Maximum limits" at bounding box center [571, 156] width 418 height 24
type input "6"
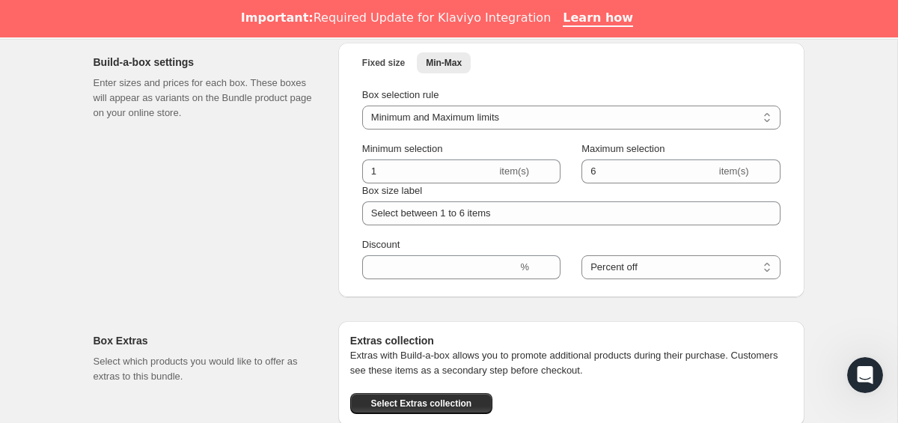
scroll to position [778, 0]
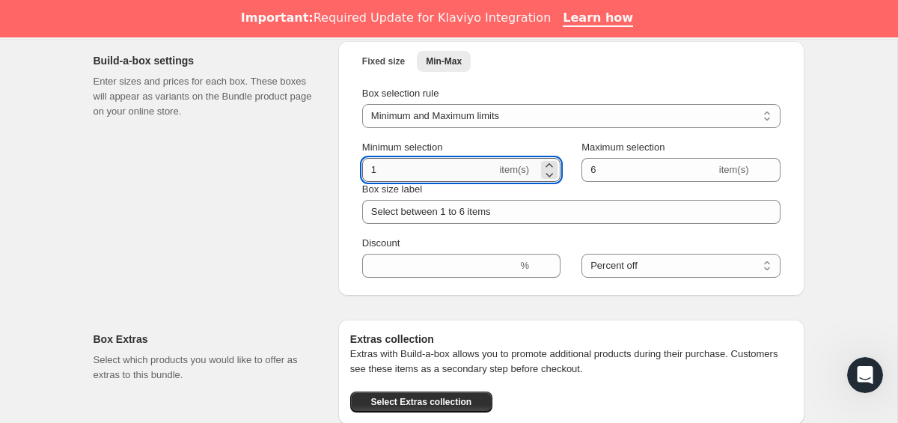
click at [424, 174] on input "1" at bounding box center [429, 170] width 135 height 24
type input "2"
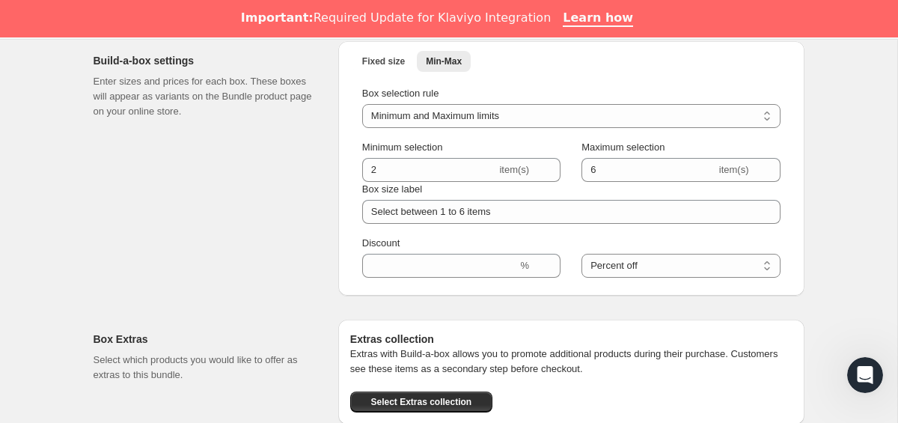
click at [320, 204] on div "Build-a-box settings Enter sizes and prices for each box. These boxes will appe…" at bounding box center [210, 168] width 233 height 254
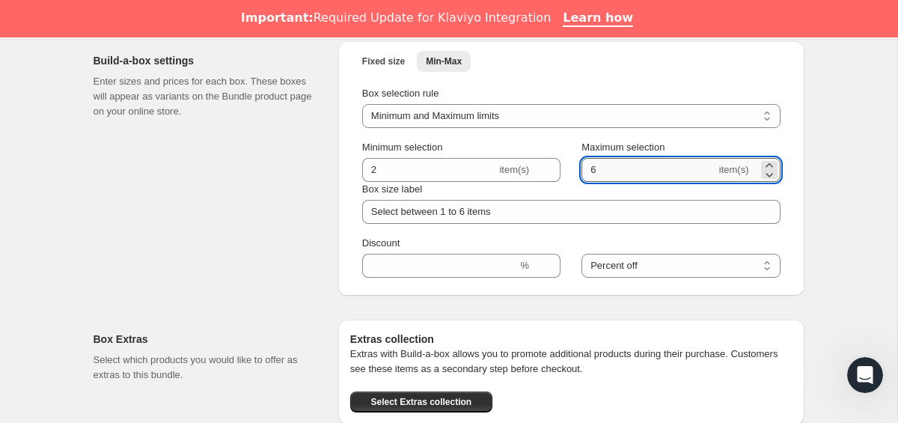
click at [614, 171] on input "6" at bounding box center [649, 170] width 135 height 24
click at [220, 262] on div "Build-a-box settings Enter sizes and prices for each box. These boxes will appe…" at bounding box center [210, 168] width 233 height 254
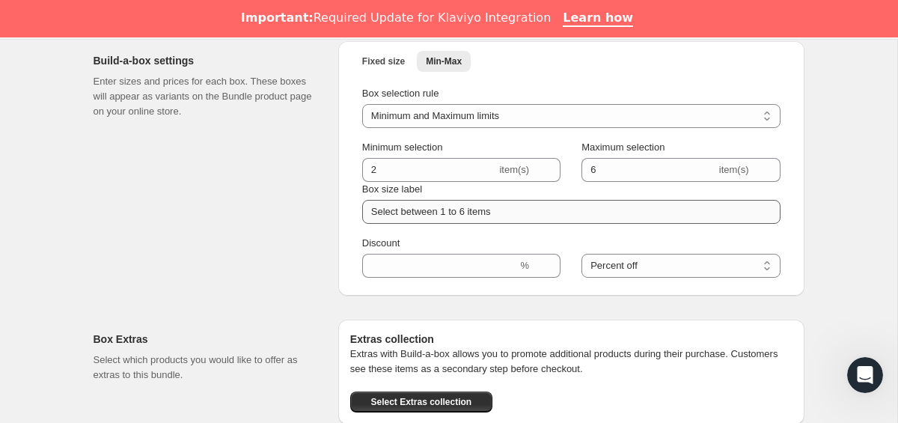
scroll to position [767, 0]
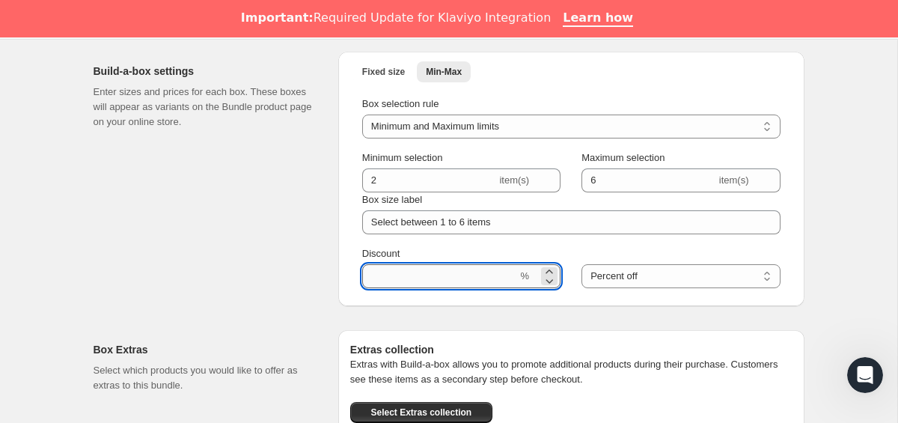
click at [417, 275] on input "Discount" at bounding box center [440, 276] width 156 height 24
type input "15"
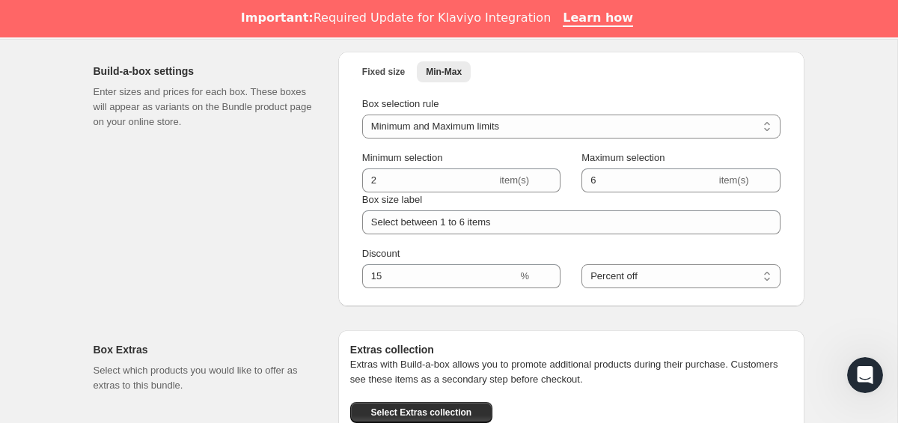
click at [245, 279] on div "Build-a-box settings Enter sizes and prices for each box. These boxes will appe…" at bounding box center [210, 179] width 233 height 254
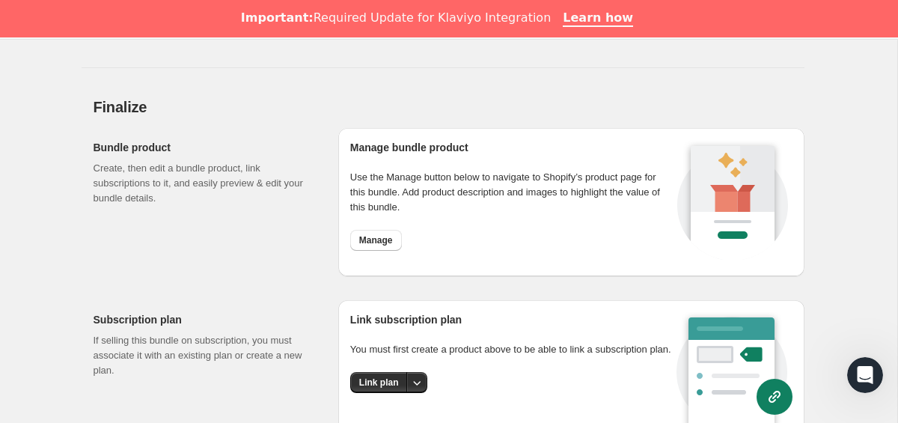
scroll to position [1340, 0]
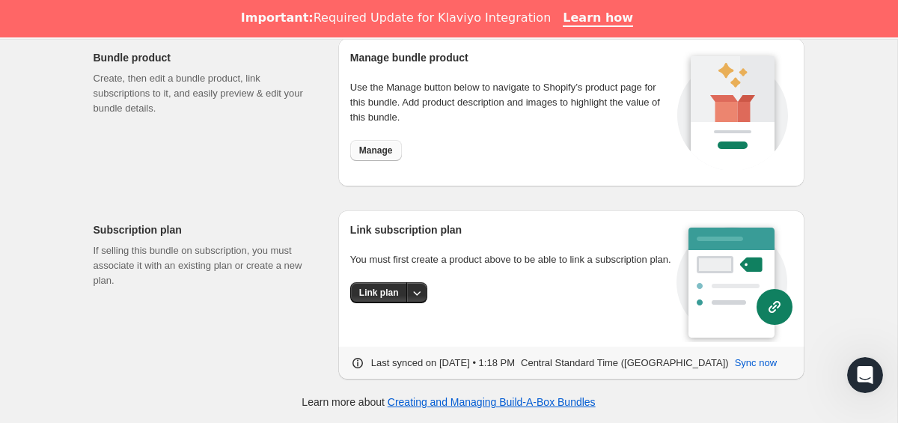
click at [376, 156] on span "Manage" at bounding box center [376, 150] width 34 height 12
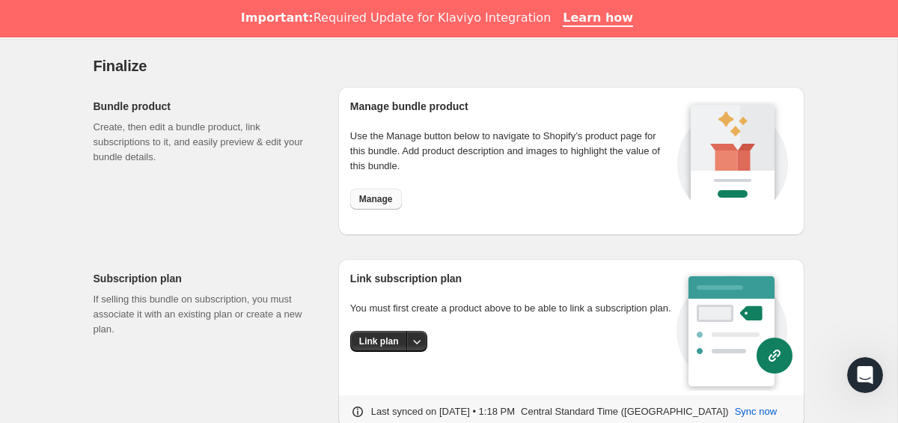
scroll to position [1290, 0]
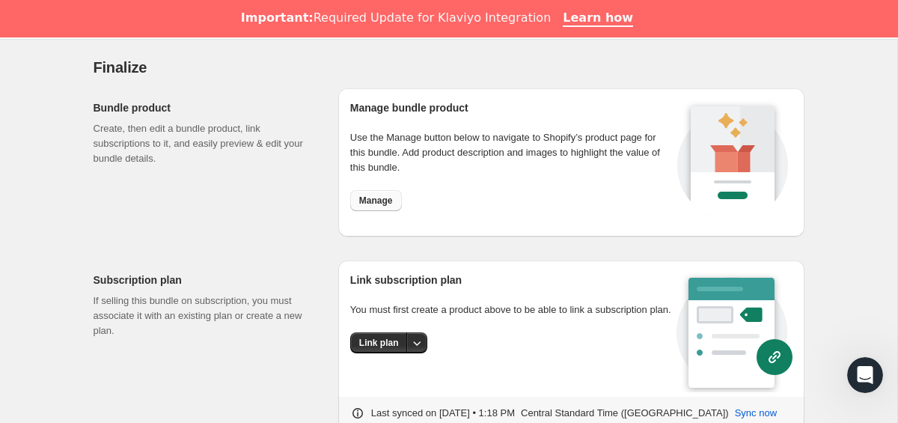
click at [392, 204] on span "Manage" at bounding box center [376, 201] width 34 height 12
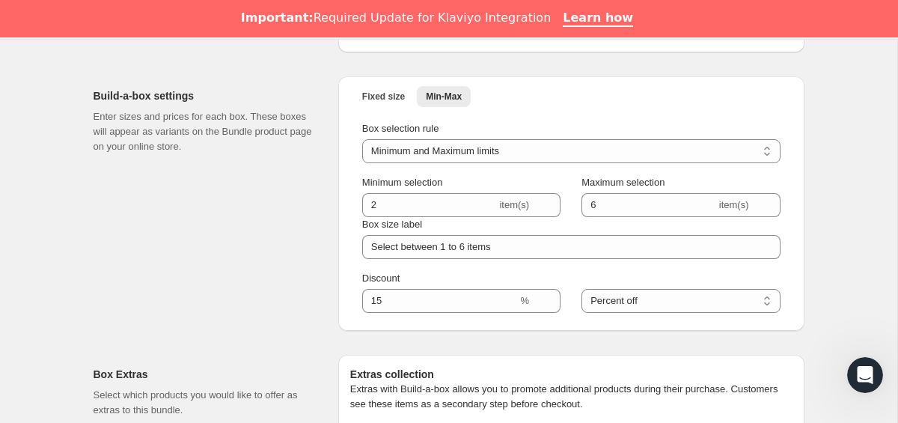
scroll to position [734, 0]
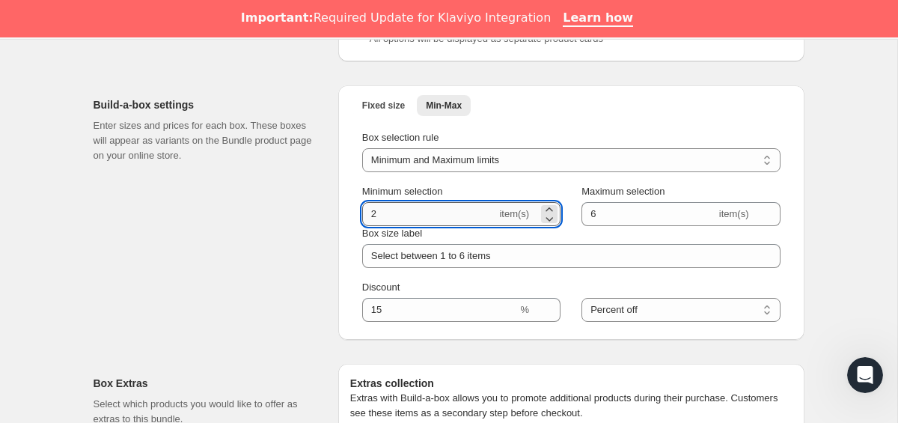
click at [399, 219] on input "2" at bounding box center [429, 214] width 135 height 24
type input "1"
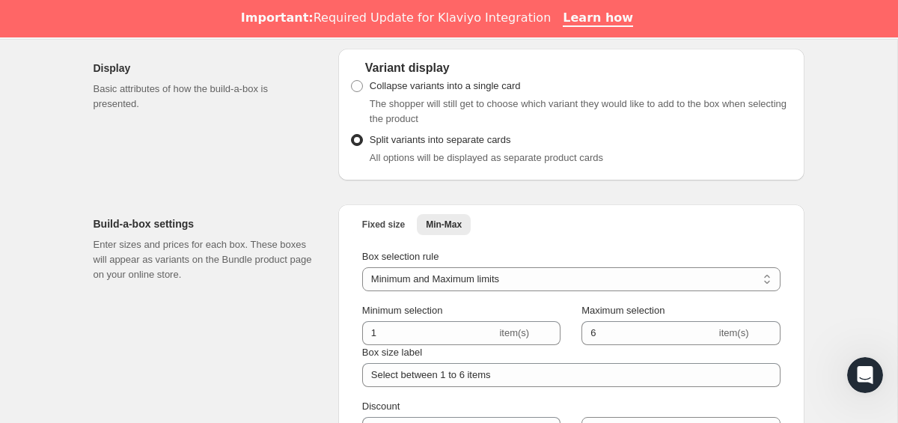
scroll to position [616, 0]
click at [359, 91] on label "Collapse variants into a single card" at bounding box center [435, 84] width 171 height 21
click at [352, 79] on input "Collapse variants into a single card" at bounding box center [351, 79] width 1 height 1
radio input "true"
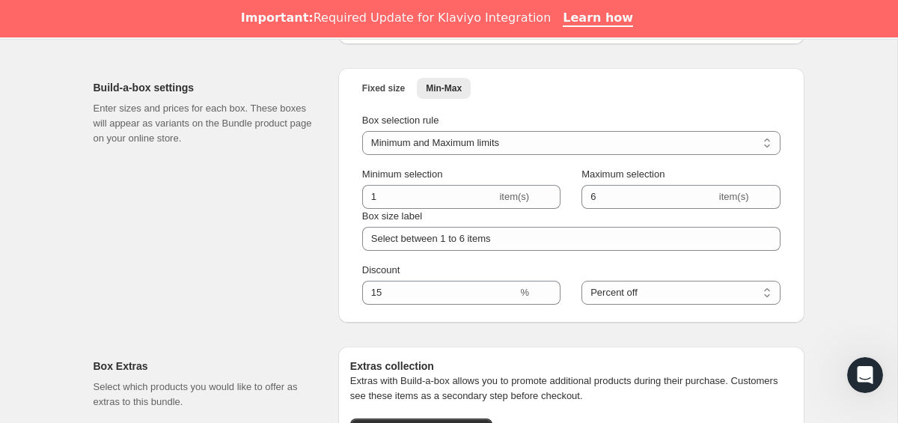
scroll to position [753, 0]
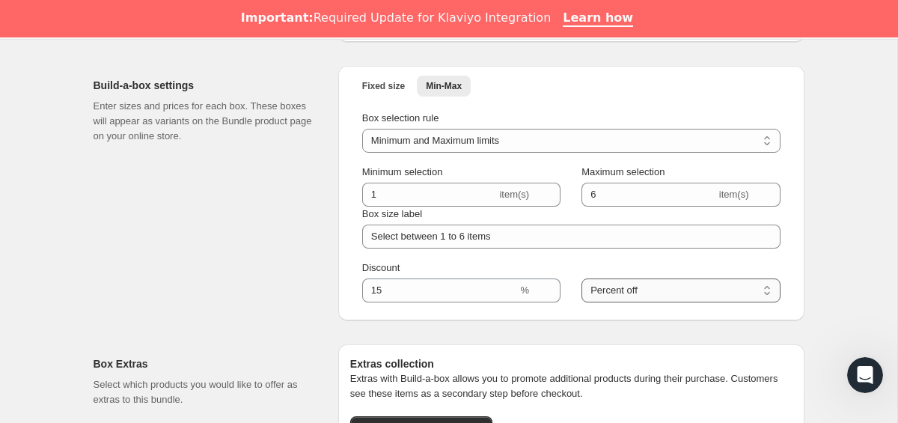
click at [608, 284] on select "Percent off Amount off" at bounding box center [681, 290] width 198 height 24
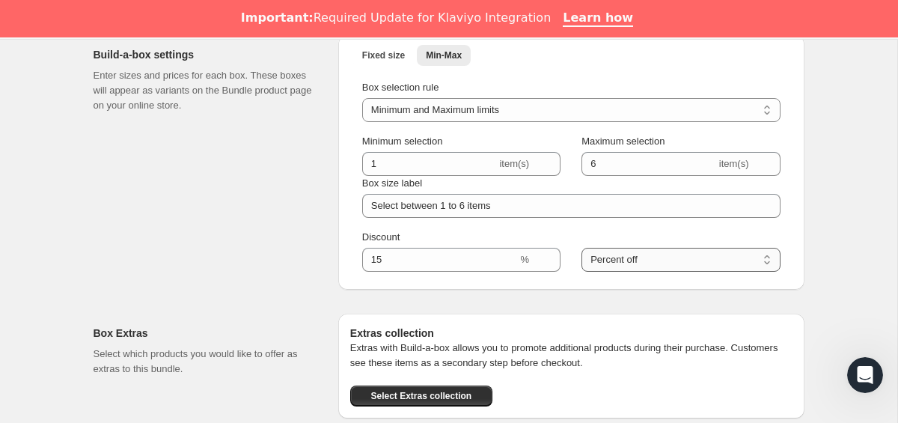
scroll to position [746, 0]
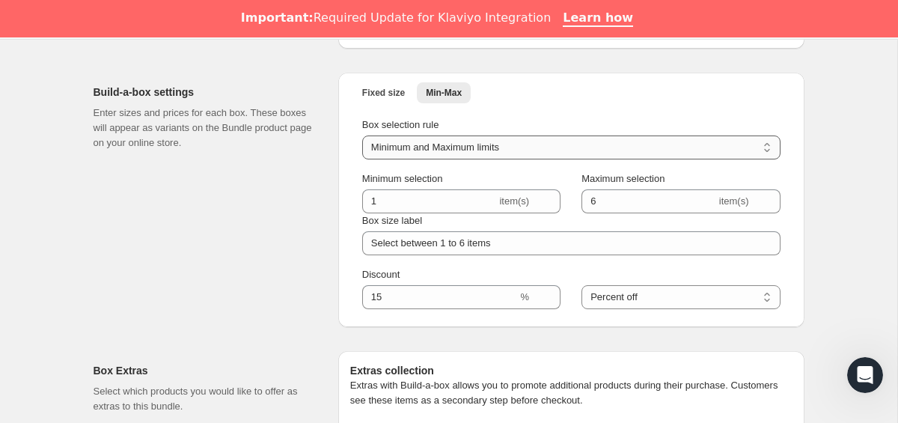
click at [434, 144] on select "Minimum limit only Maximum limit only Minimum and Maximum limits" at bounding box center [571, 147] width 418 height 24
select select "maxOnly"
click at [362, 135] on select "Minimum limit only Maximum limit only Minimum and Maximum limits" at bounding box center [571, 147] width 418 height 24
type input "Select up to 1 item"
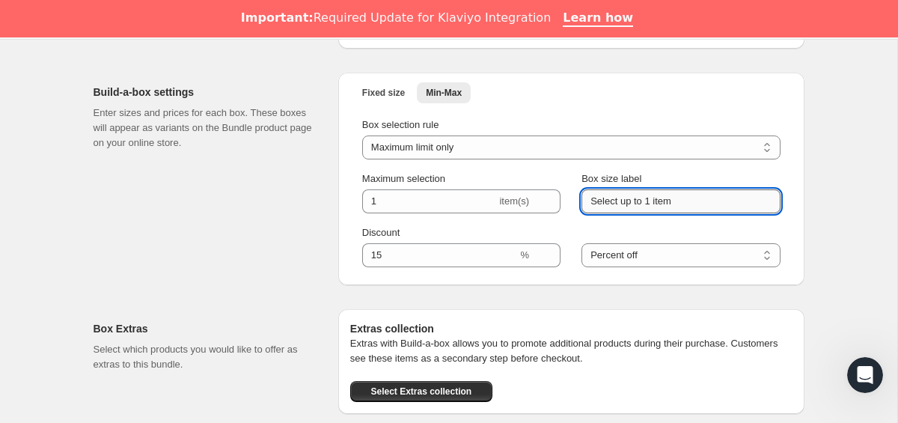
click at [600, 207] on input "Select up to 1 item" at bounding box center [681, 201] width 198 height 24
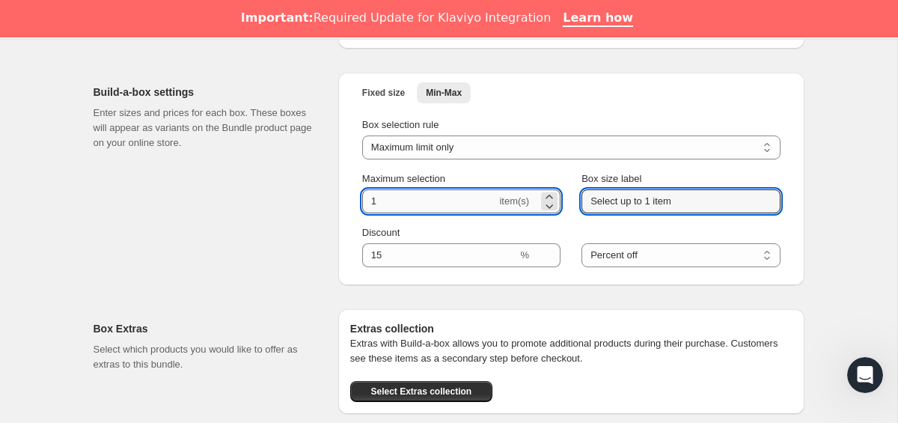
click at [474, 198] on input "1" at bounding box center [429, 201] width 135 height 24
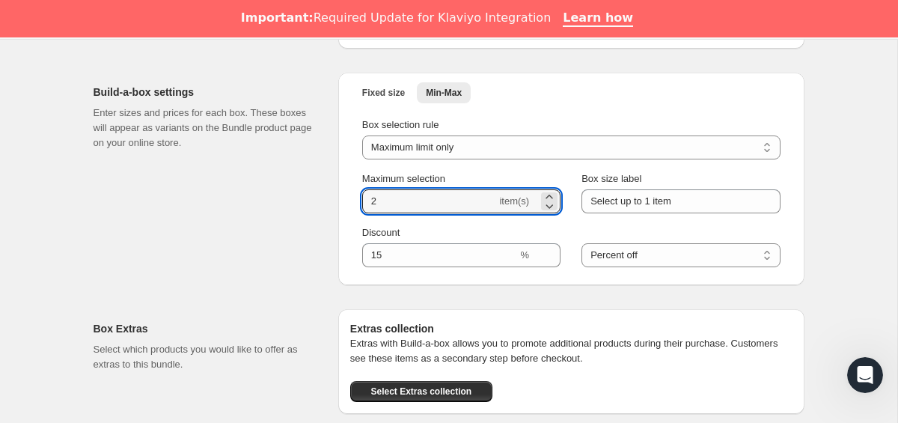
type input "2"
click at [316, 247] on div "Build-a-box settings Enter sizes and prices for each box. These boxes will appe…" at bounding box center [210, 179] width 233 height 213
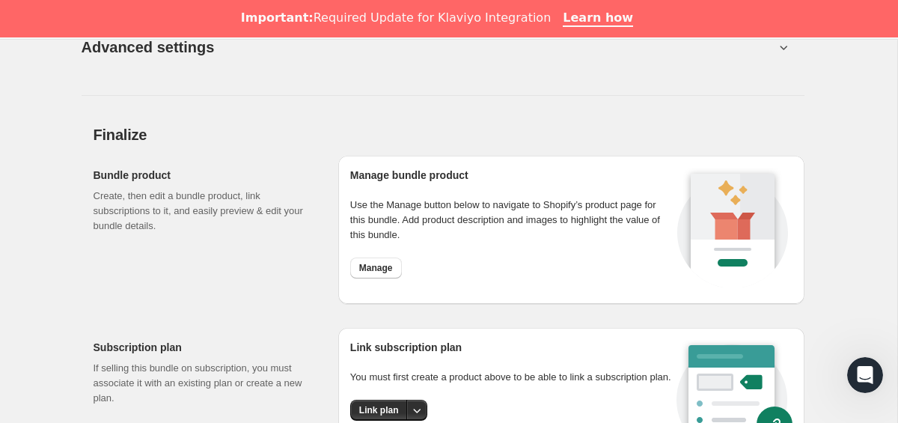
scroll to position [1298, 0]
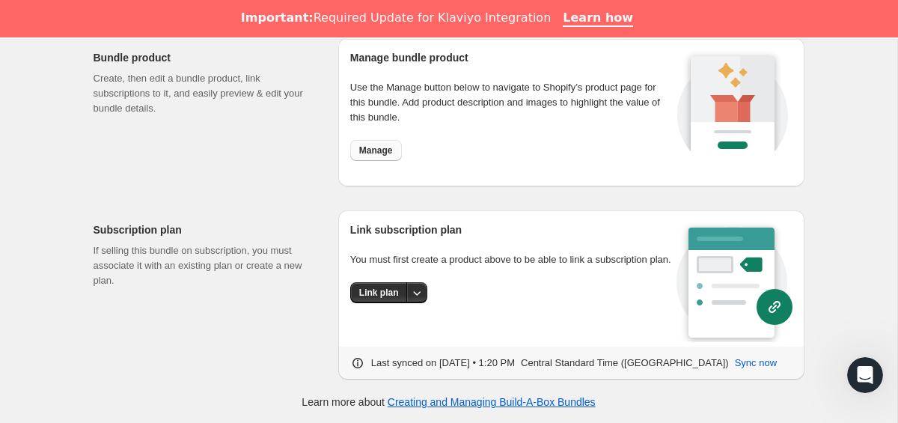
click at [380, 156] on span "Manage" at bounding box center [376, 150] width 34 height 12
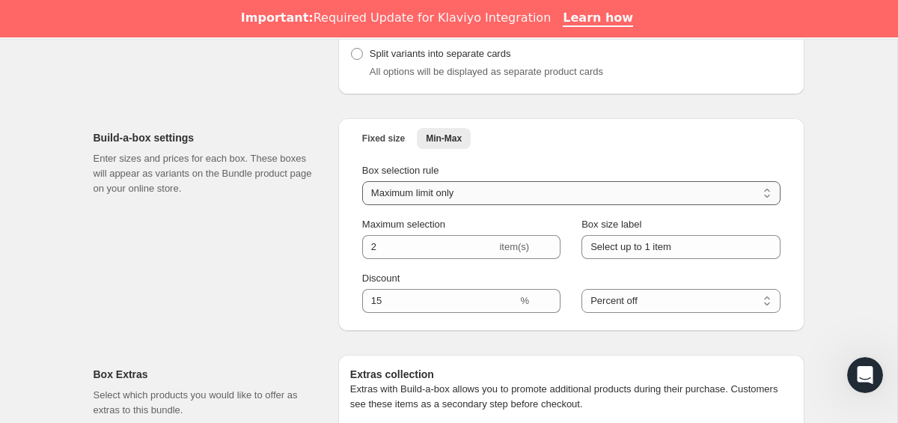
scroll to position [703, 0]
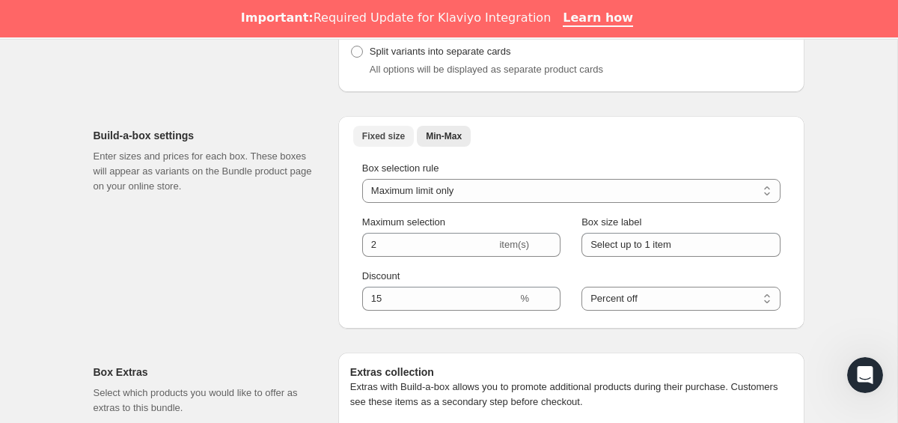
click at [382, 131] on span "Fixed size" at bounding box center [383, 136] width 43 height 12
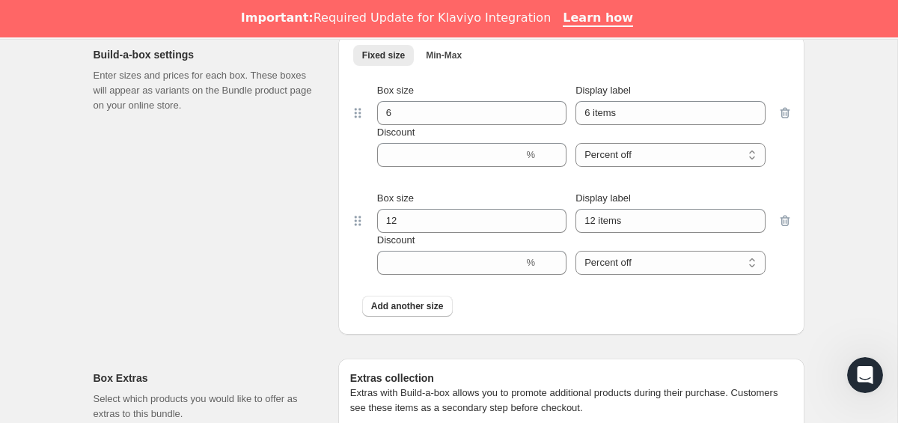
scroll to position [789, 0]
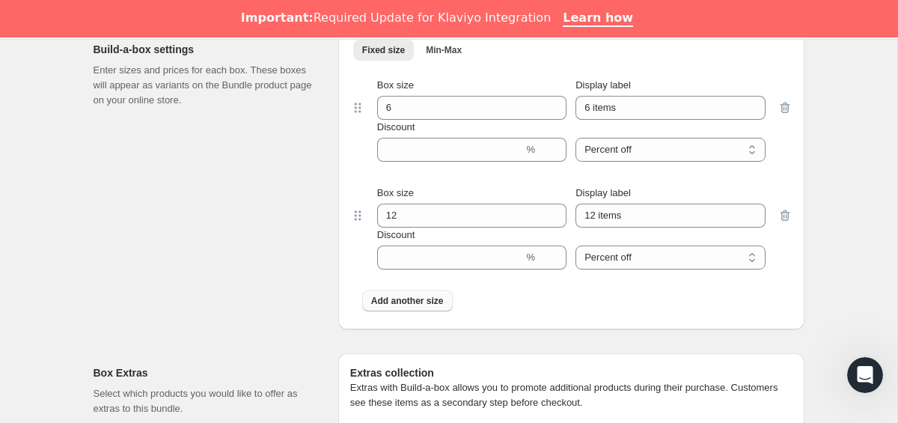
click at [402, 296] on span "Add another size" at bounding box center [407, 301] width 73 height 12
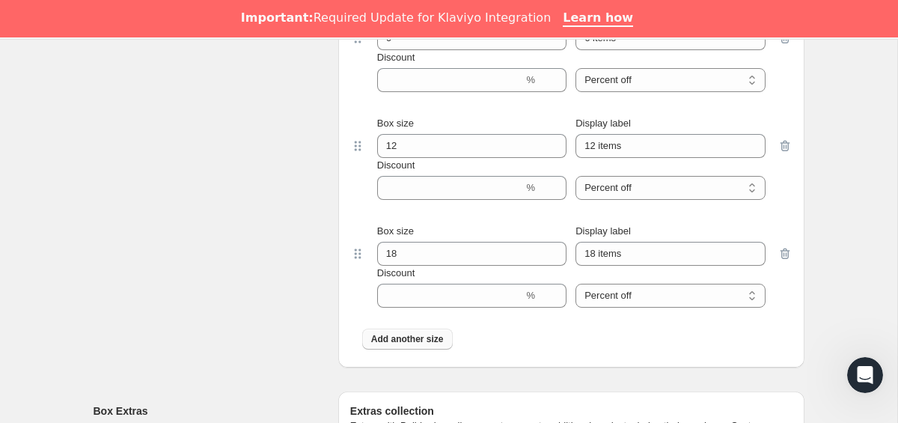
scroll to position [859, 0]
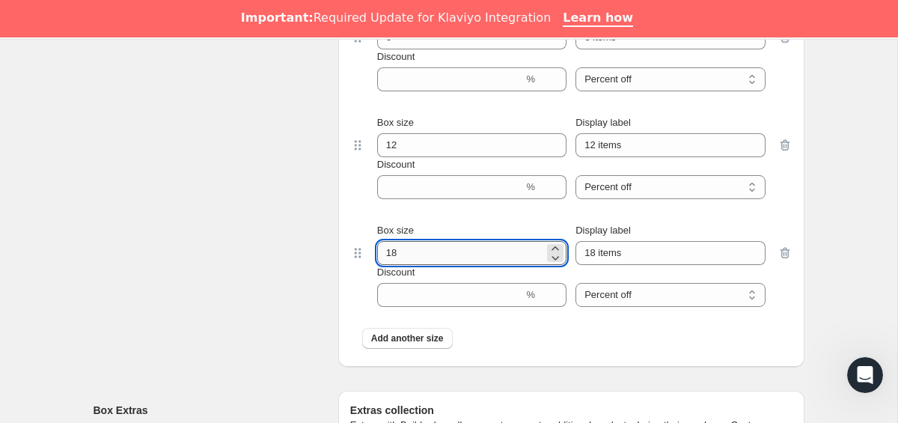
click at [428, 258] on input "18" at bounding box center [460, 253] width 167 height 24
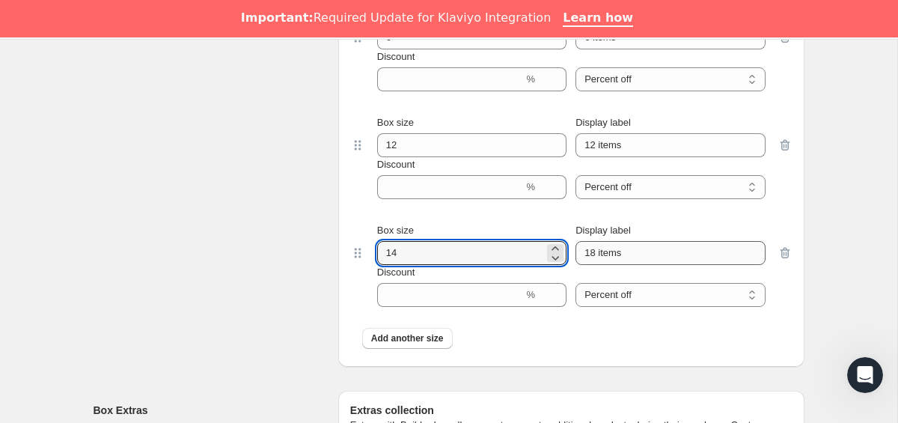
type input "14"
click at [606, 251] on input "18 items" at bounding box center [670, 253] width 189 height 24
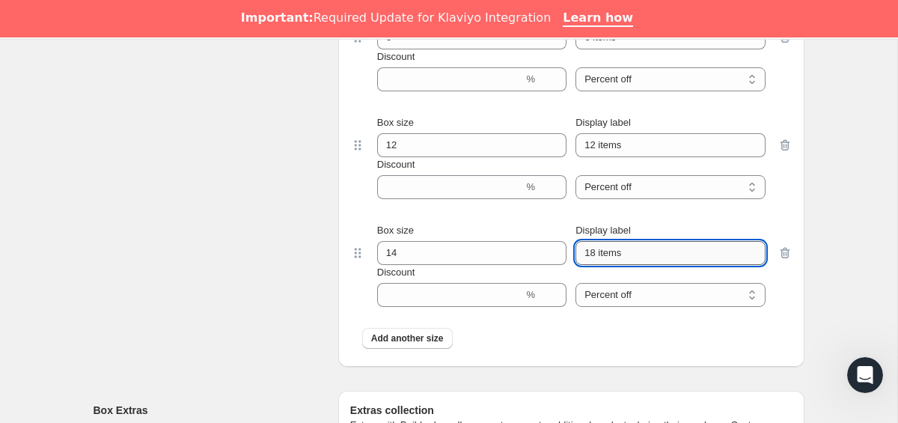
click at [595, 251] on input "18 items" at bounding box center [670, 253] width 189 height 24
type input "14 items"
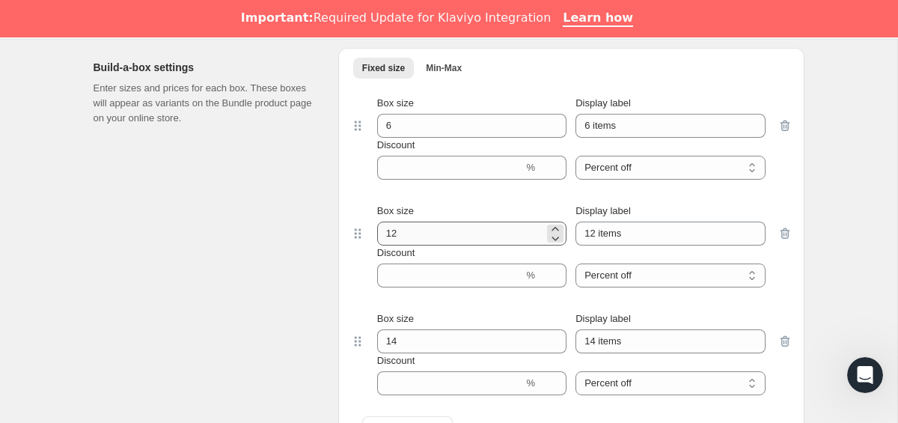
scroll to position [770, 0]
click at [285, 224] on div "Build-a-box settings Enter sizes and prices for each box. These boxes will appe…" at bounding box center [210, 252] width 233 height 407
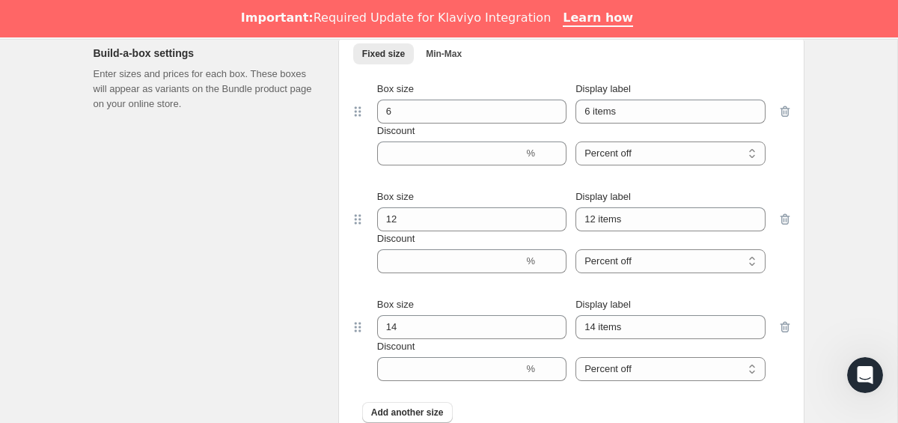
scroll to position [896, 0]
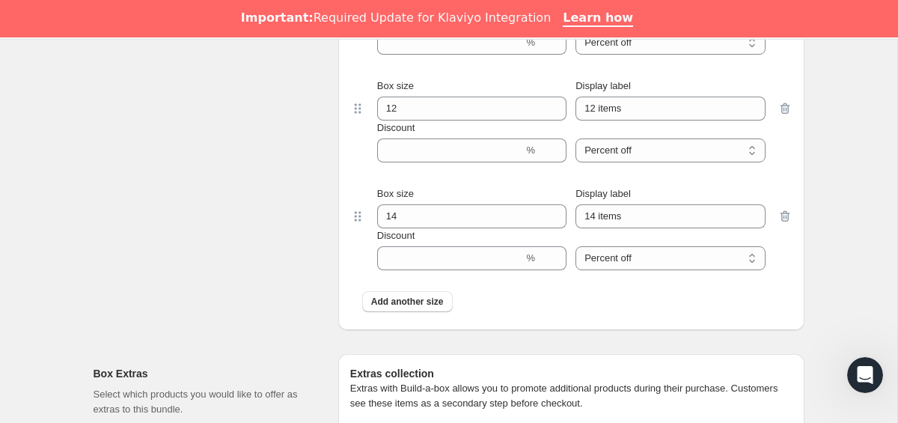
click at [421, 347] on div "Box Extras Select which products you would like to offer as extras to this bund…" at bounding box center [449, 400] width 711 height 117
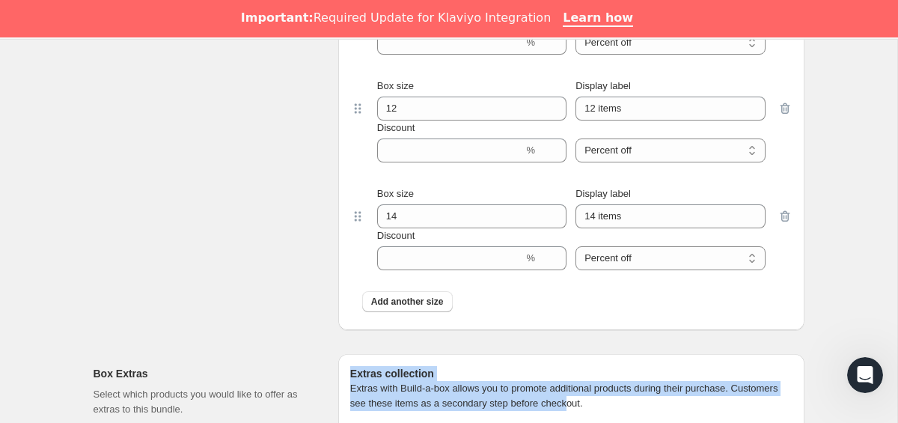
drag, startPoint x: 406, startPoint y: 356, endPoint x: 650, endPoint y: 412, distance: 250.5
click at [650, 412] on div "Extras collection Extras with Build-a-box allows you to promote additional prod…" at bounding box center [571, 406] width 466 height 105
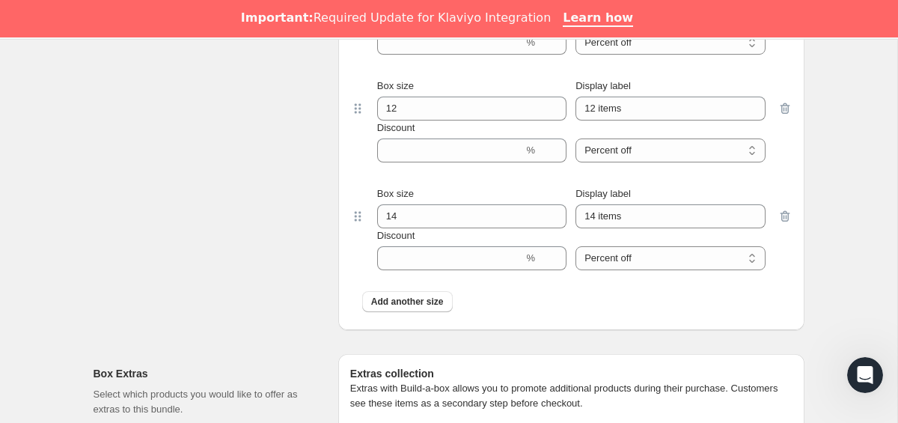
click at [523, 344] on div "Box Extras Select which products you would like to offer as extras to this bund…" at bounding box center [449, 400] width 711 height 117
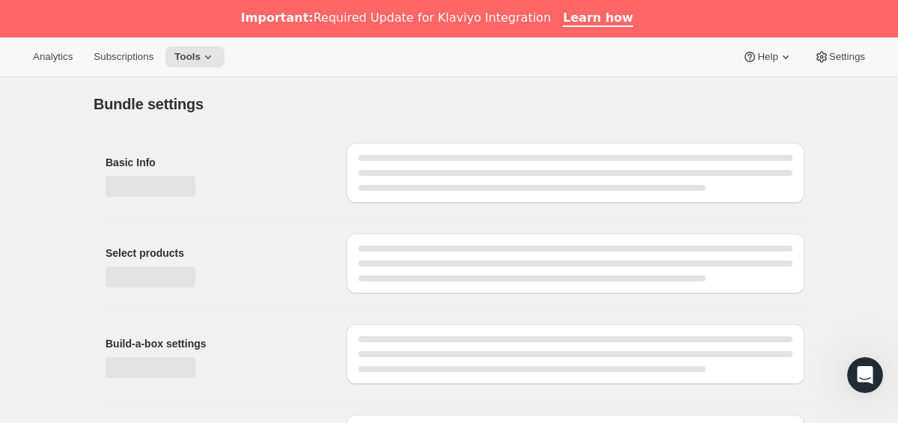
type input "Plan [PERSON_NAME] 2"
radio input "true"
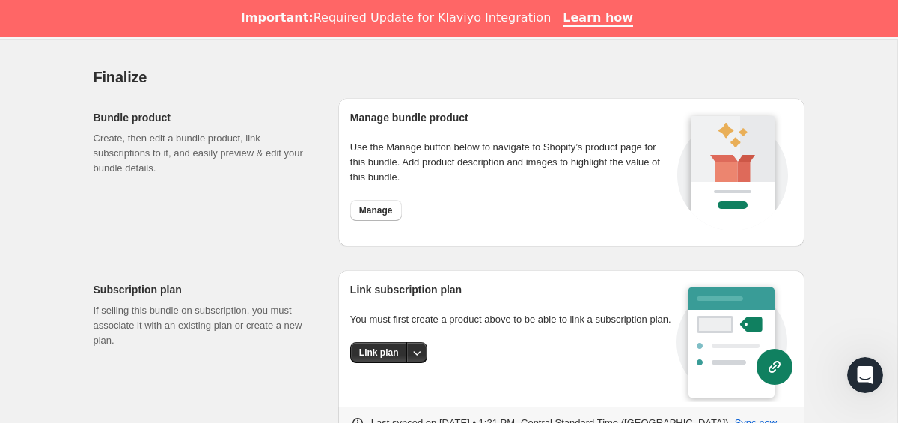
scroll to position [1442, 0]
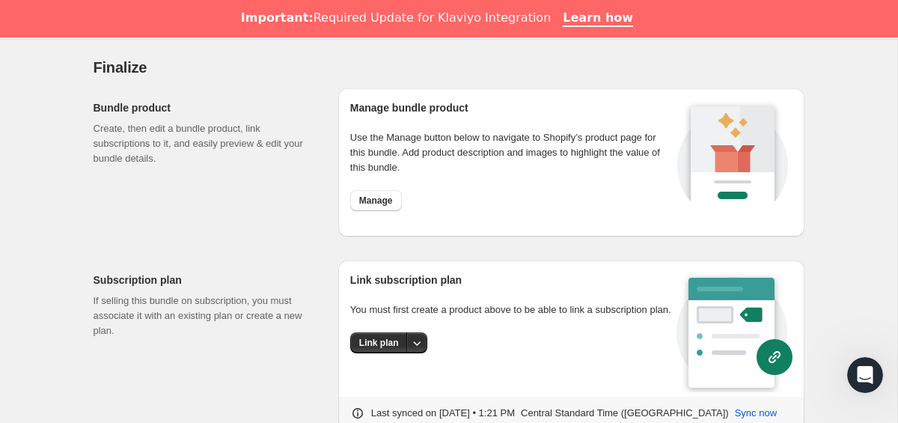
click at [482, 255] on div "Subscription plan If selling this bundle on subscription, you must associate it…" at bounding box center [449, 338] width 711 height 181
click at [794, 108] on div "Manage bundle product Use the Manage button below to navigate to Shopify’s prod…" at bounding box center [571, 162] width 466 height 148
